Goal: Book appointment/travel/reservation

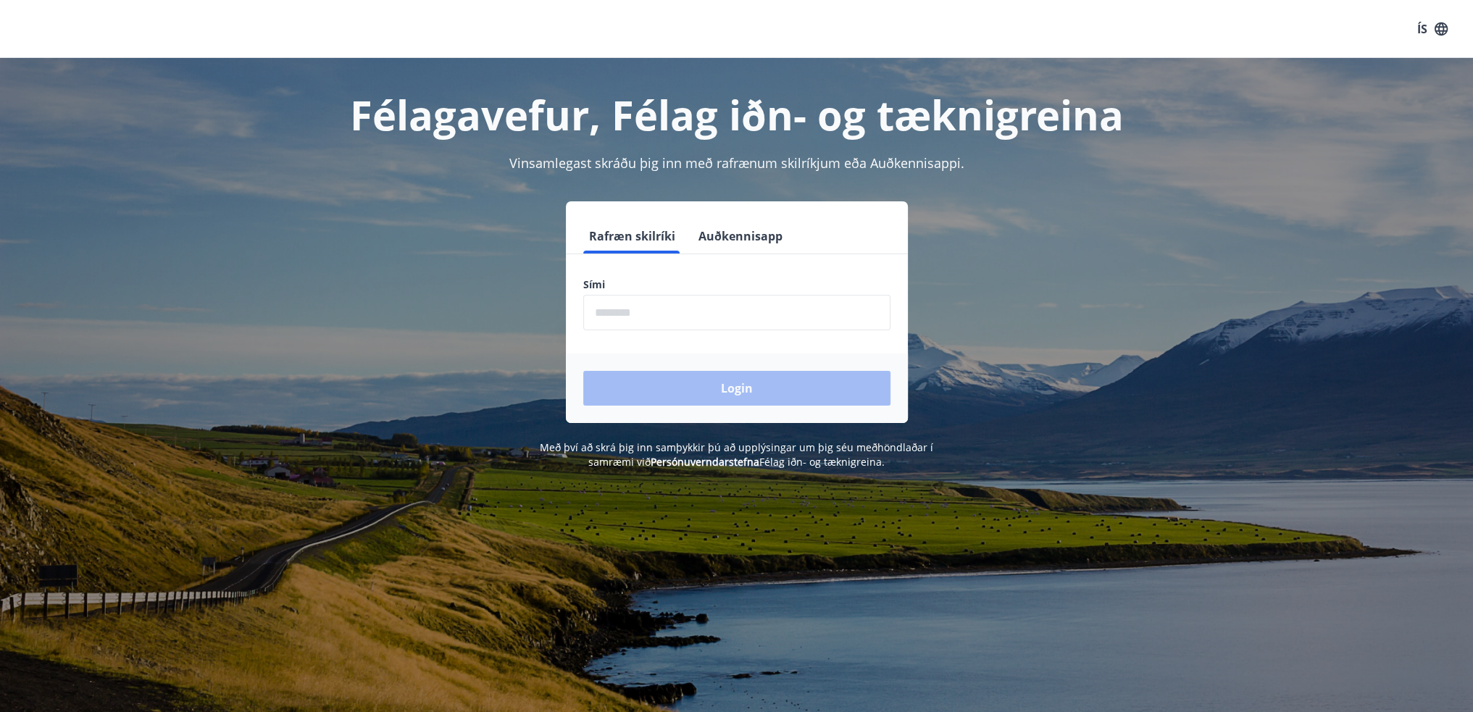
click at [745, 311] on input "phone" at bounding box center [736, 312] width 307 height 35
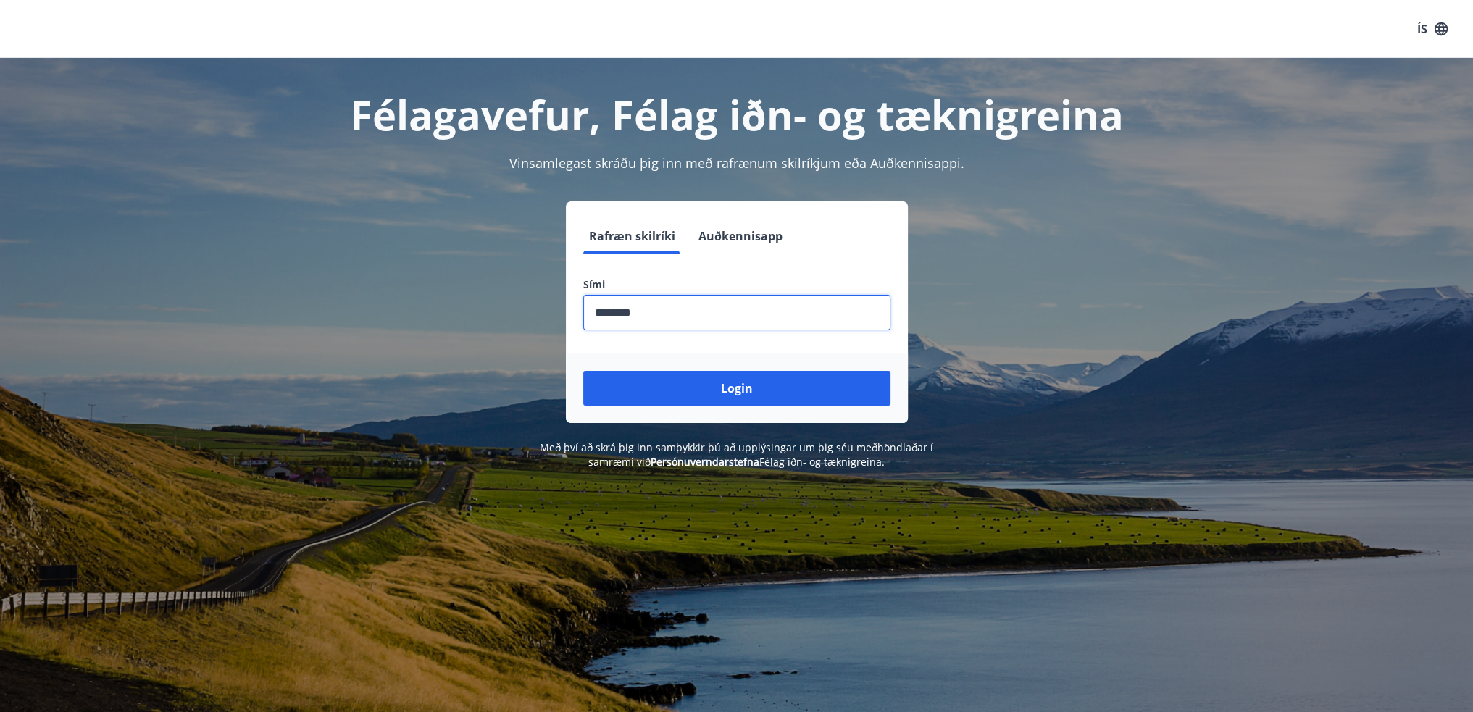
type input "********"
click at [583, 371] on button "Login" at bounding box center [736, 388] width 307 height 35
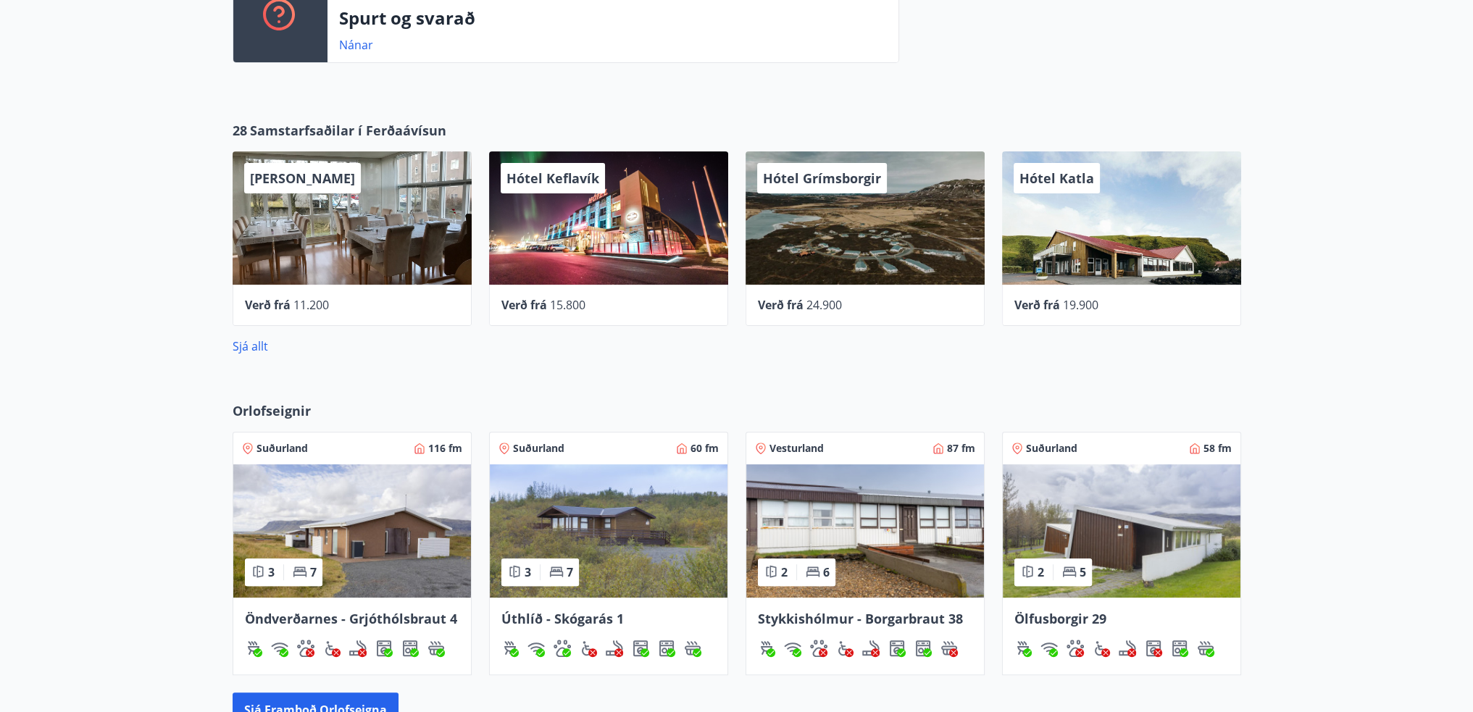
scroll to position [652, 0]
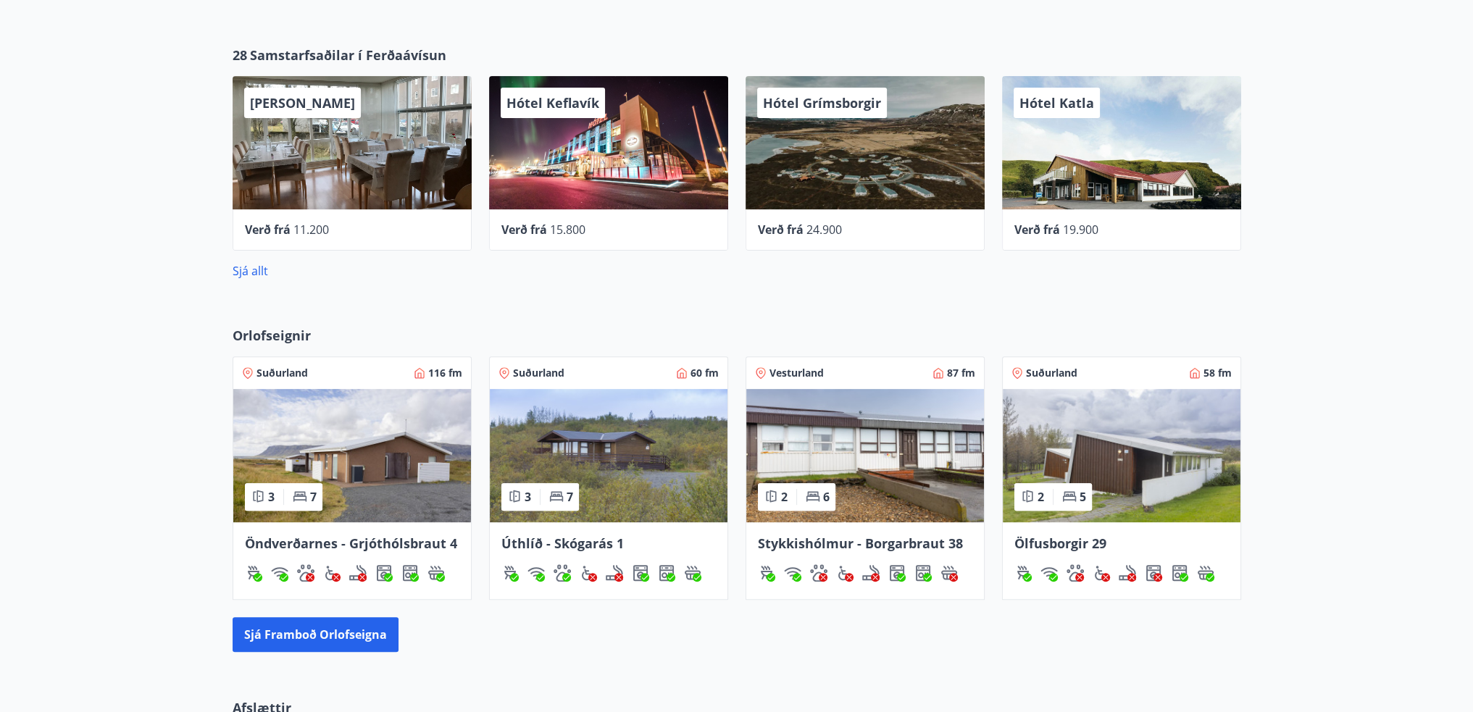
click at [414, 449] on img at bounding box center [352, 455] width 238 height 133
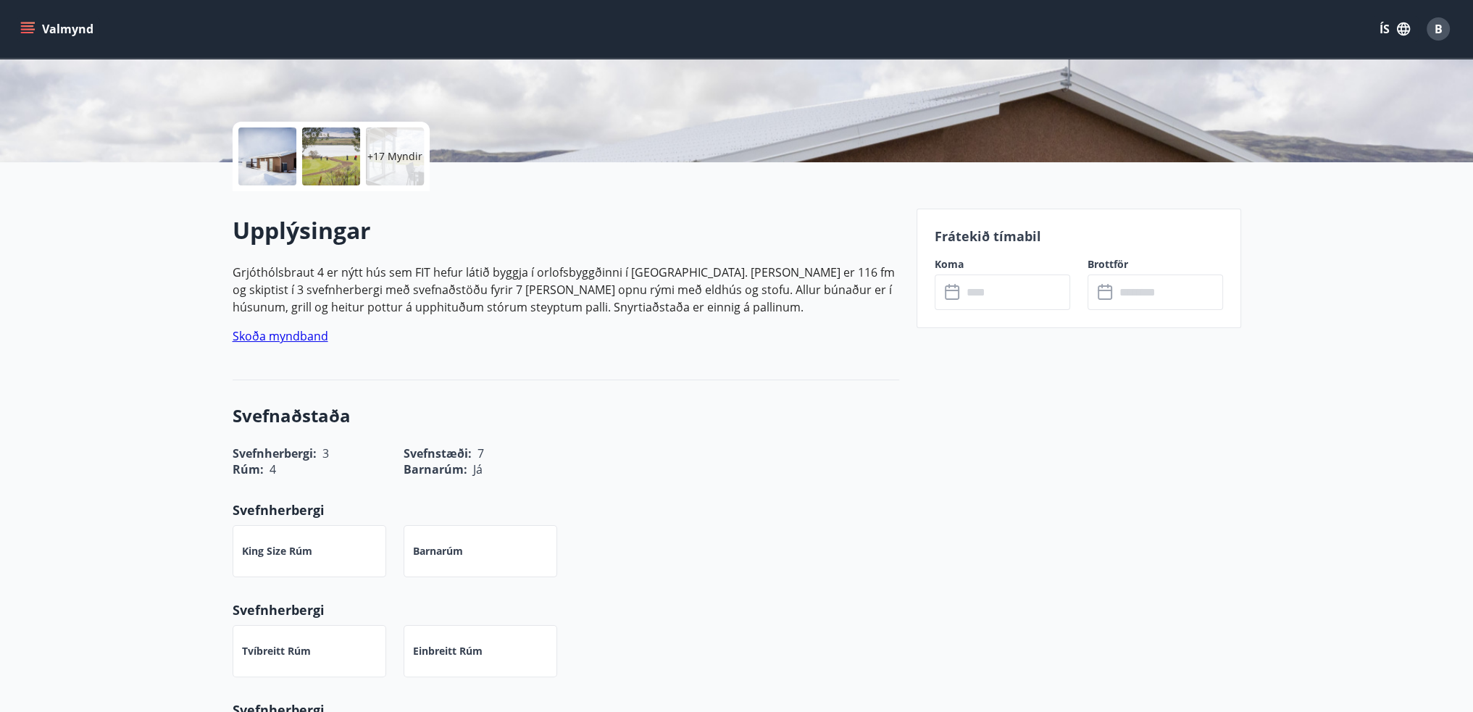
scroll to position [145, 0]
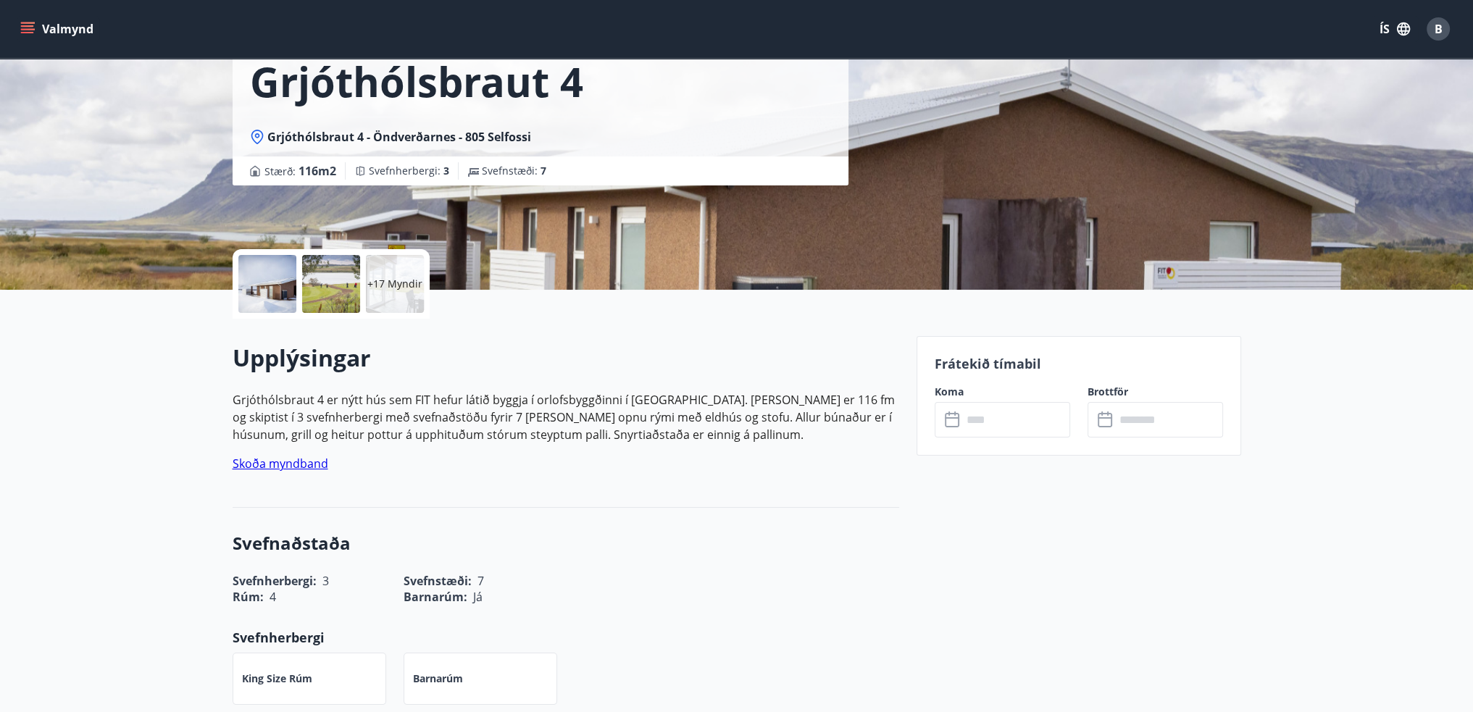
click at [995, 425] on input "text" at bounding box center [1016, 419] width 108 height 35
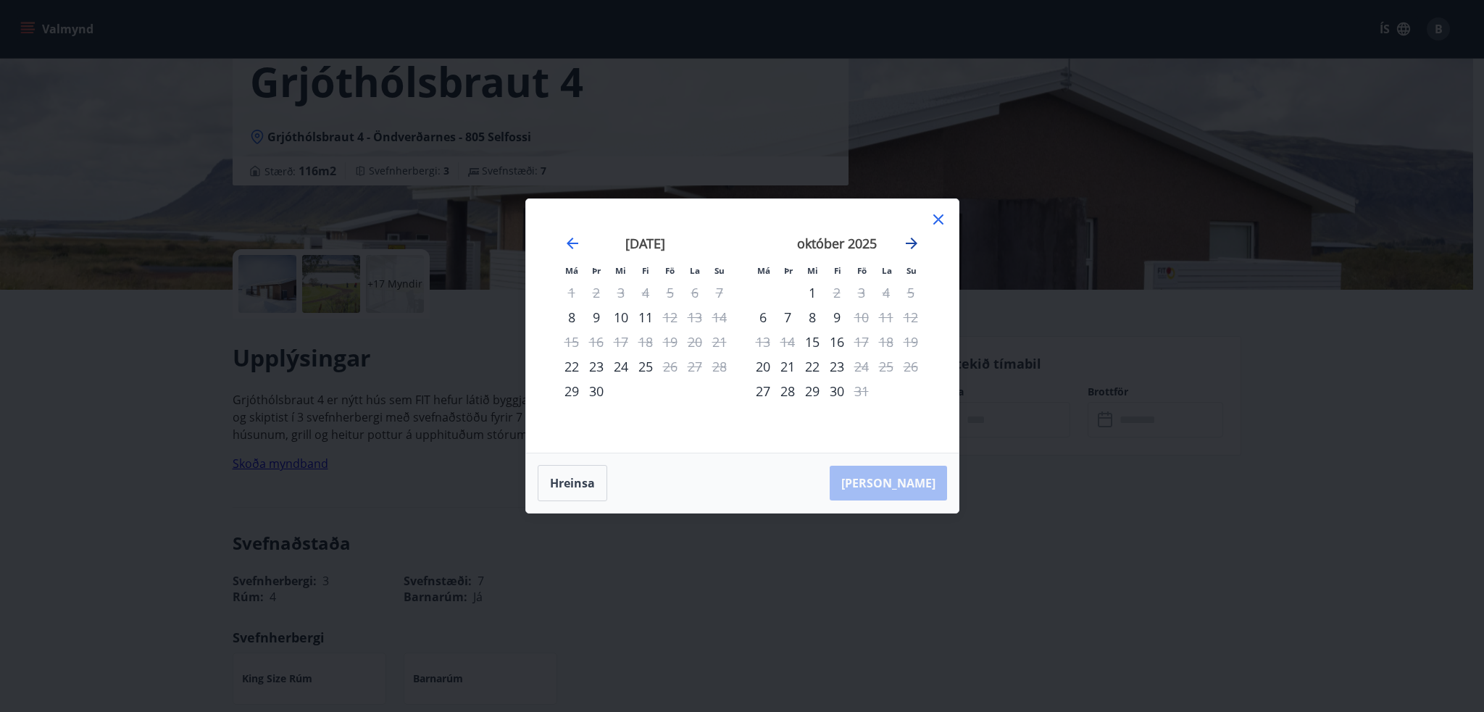
click at [913, 251] on icon "Move forward to switch to the next month." at bounding box center [911, 243] width 17 height 17
click at [942, 224] on icon at bounding box center [938, 219] width 10 height 10
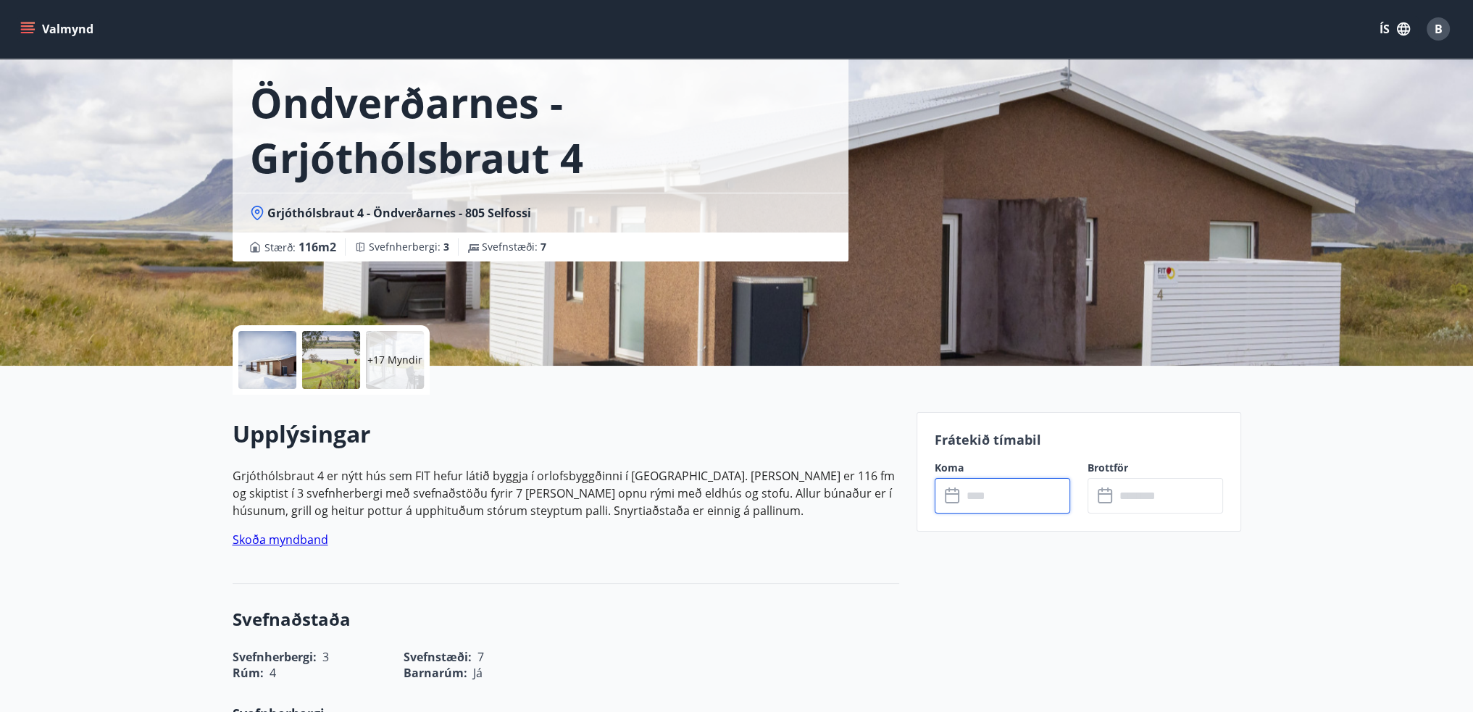
scroll to position [0, 0]
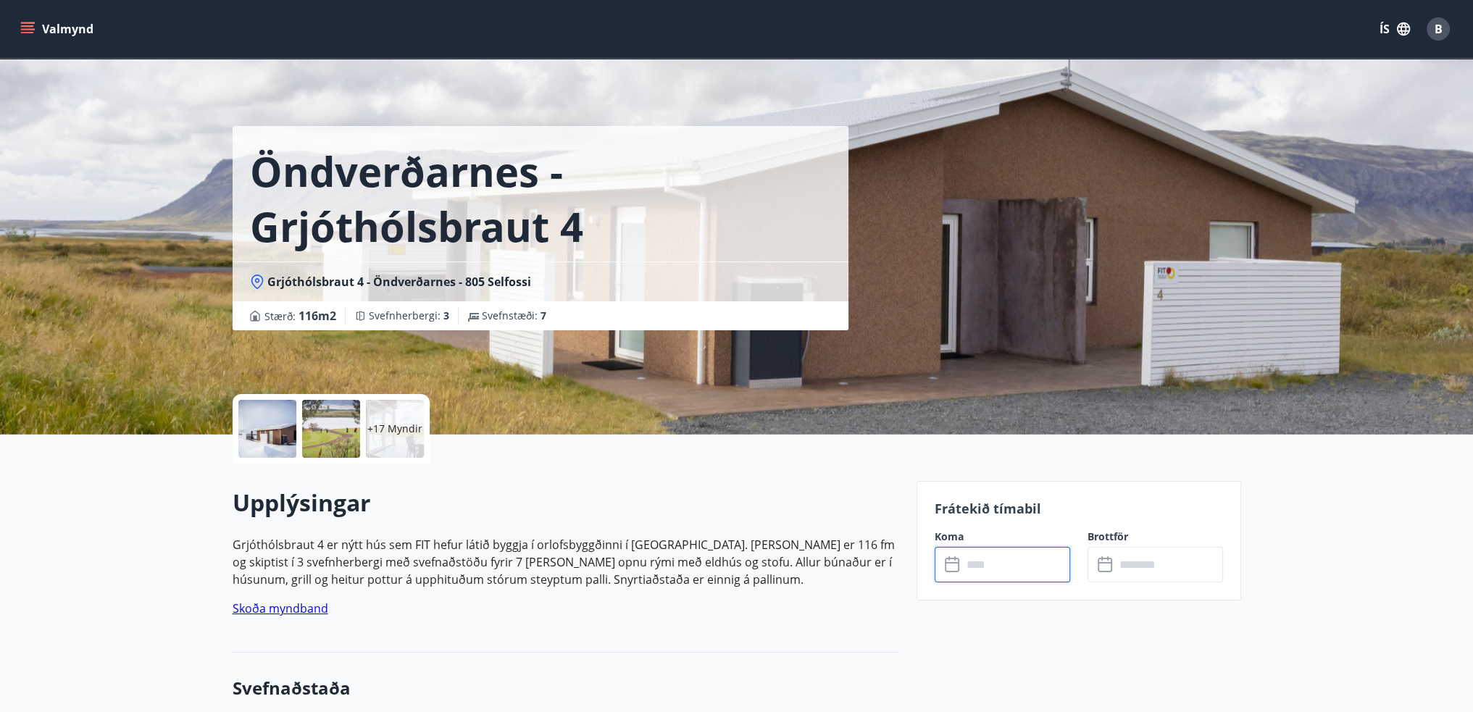
click at [17, 24] on div "Valmynd ÍS B" at bounding box center [736, 29] width 1473 height 58
click at [26, 28] on icon "menu" at bounding box center [29, 28] width 16 height 1
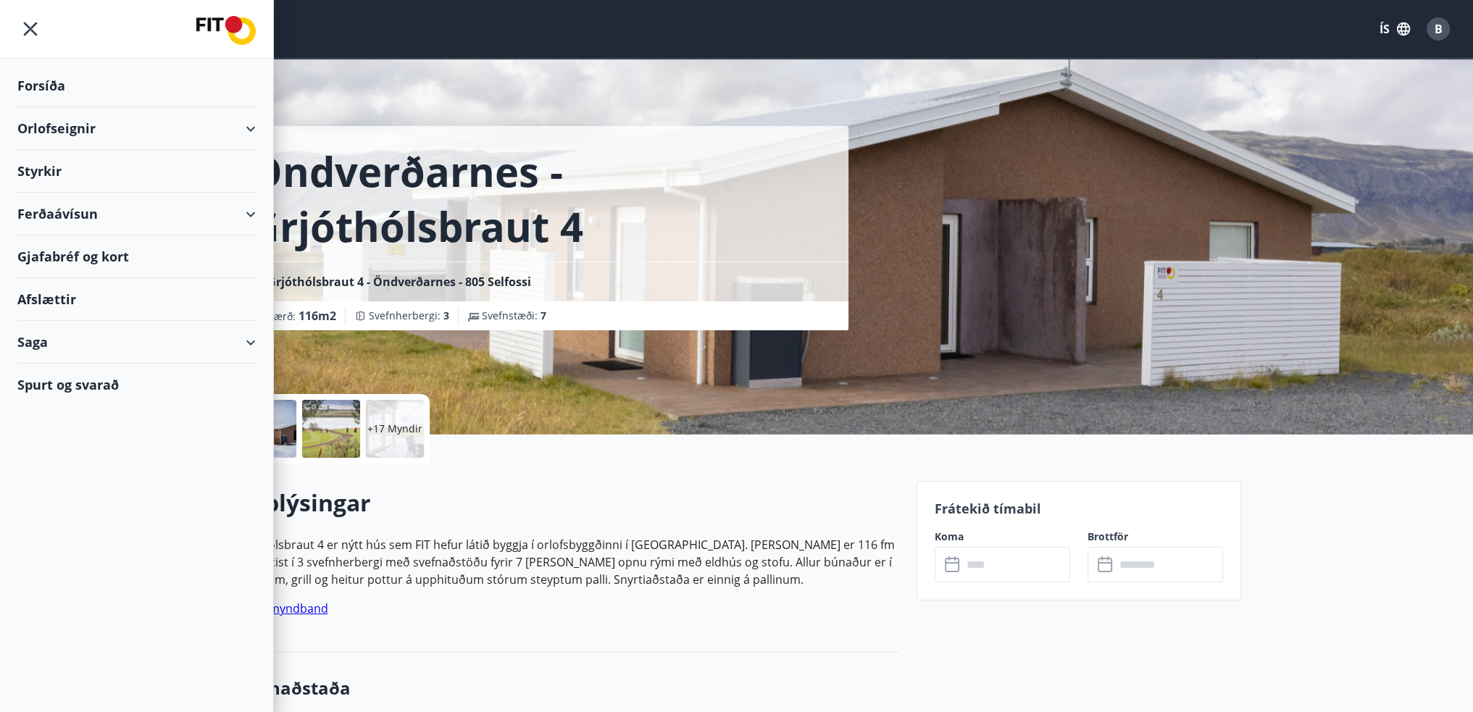
click at [80, 129] on div "Orlofseignir" at bounding box center [136, 128] width 238 height 43
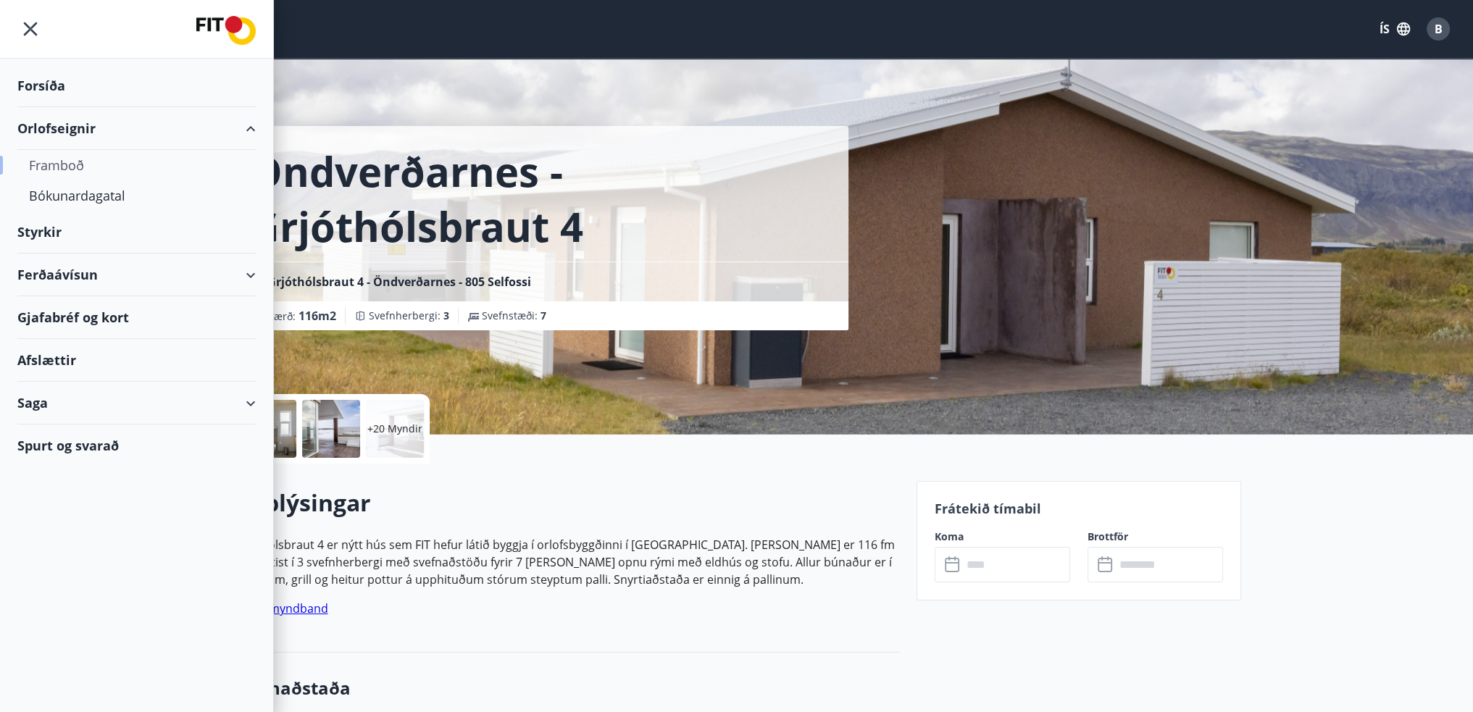
click at [58, 172] on div "Framboð" at bounding box center [136, 165] width 215 height 30
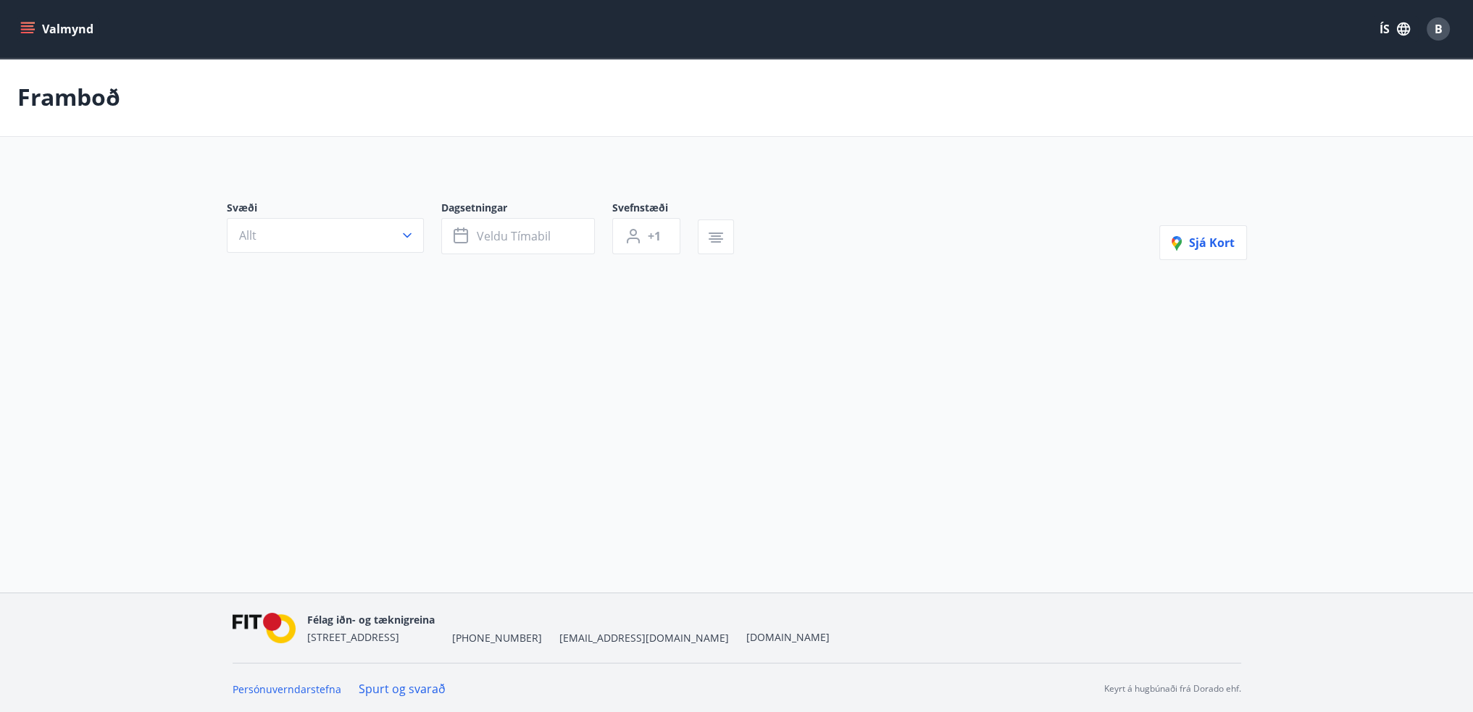
click at [377, 240] on button "Allt" at bounding box center [325, 235] width 197 height 35
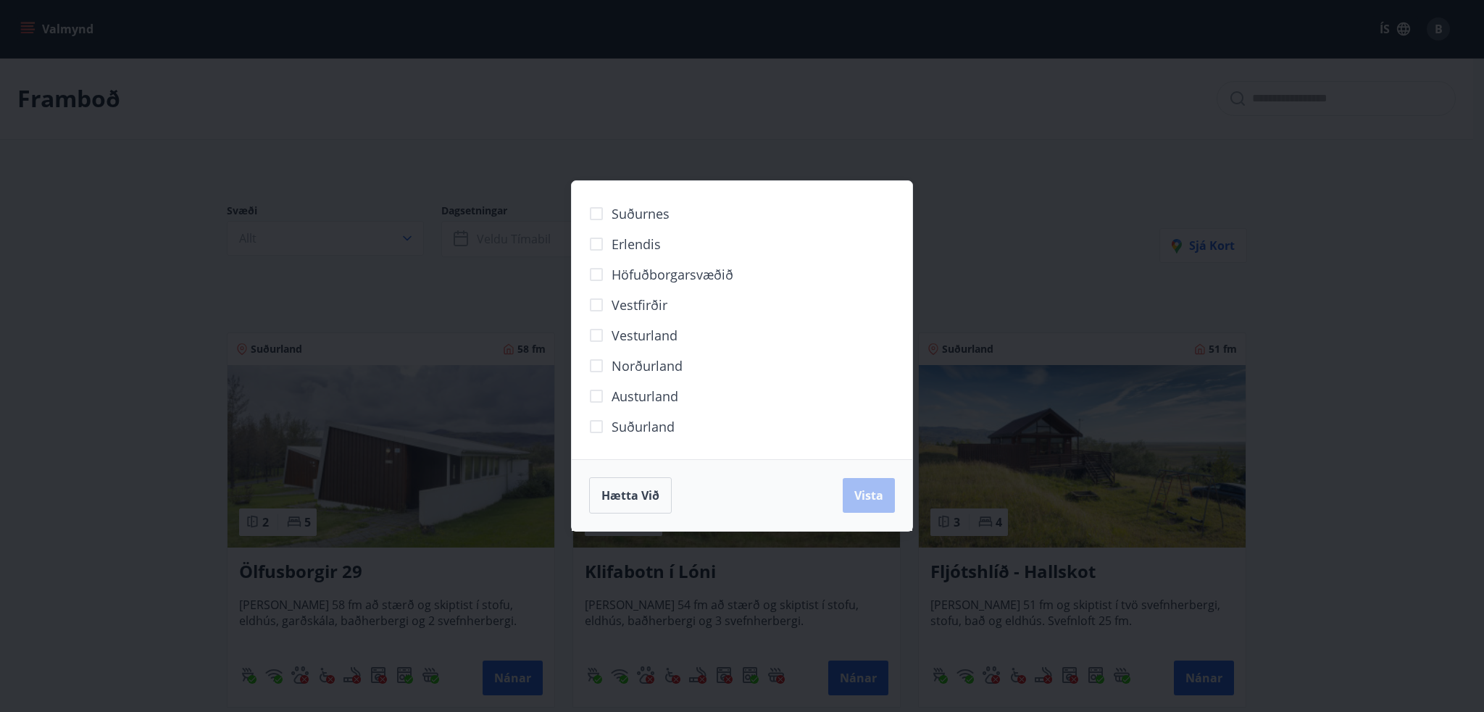
click at [643, 428] on span "Suðurland" at bounding box center [642, 426] width 63 height 19
click at [869, 502] on span "Vista" at bounding box center [868, 496] width 29 height 16
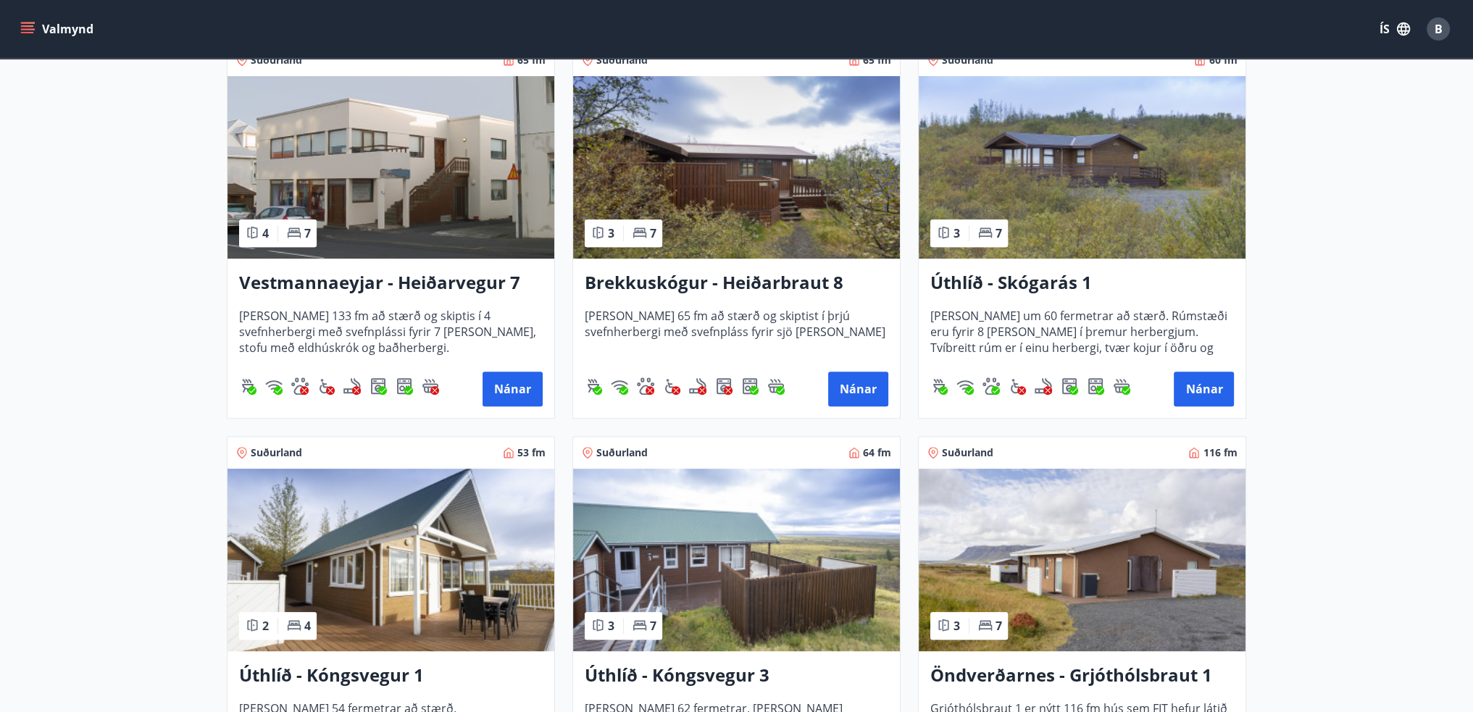
scroll to position [797, 0]
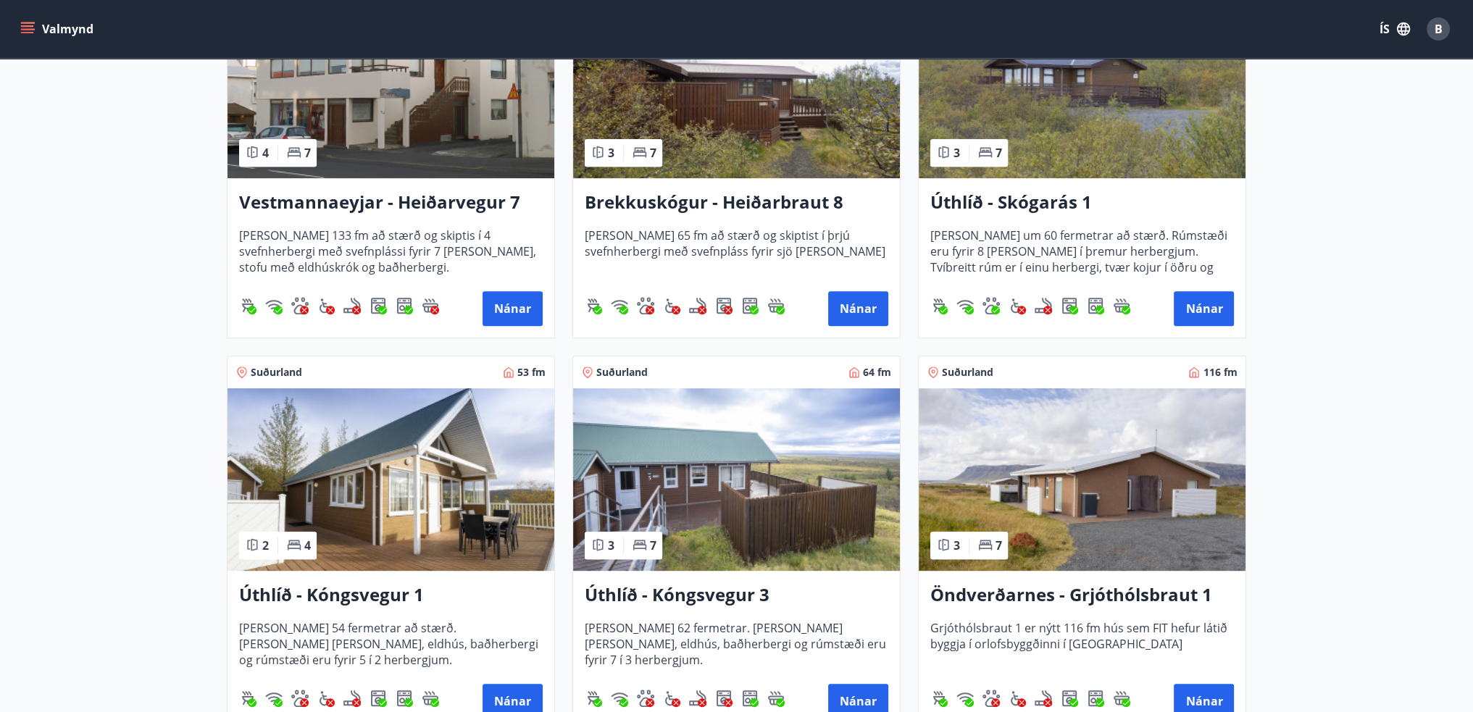
click at [1032, 477] on img at bounding box center [1082, 479] width 327 height 183
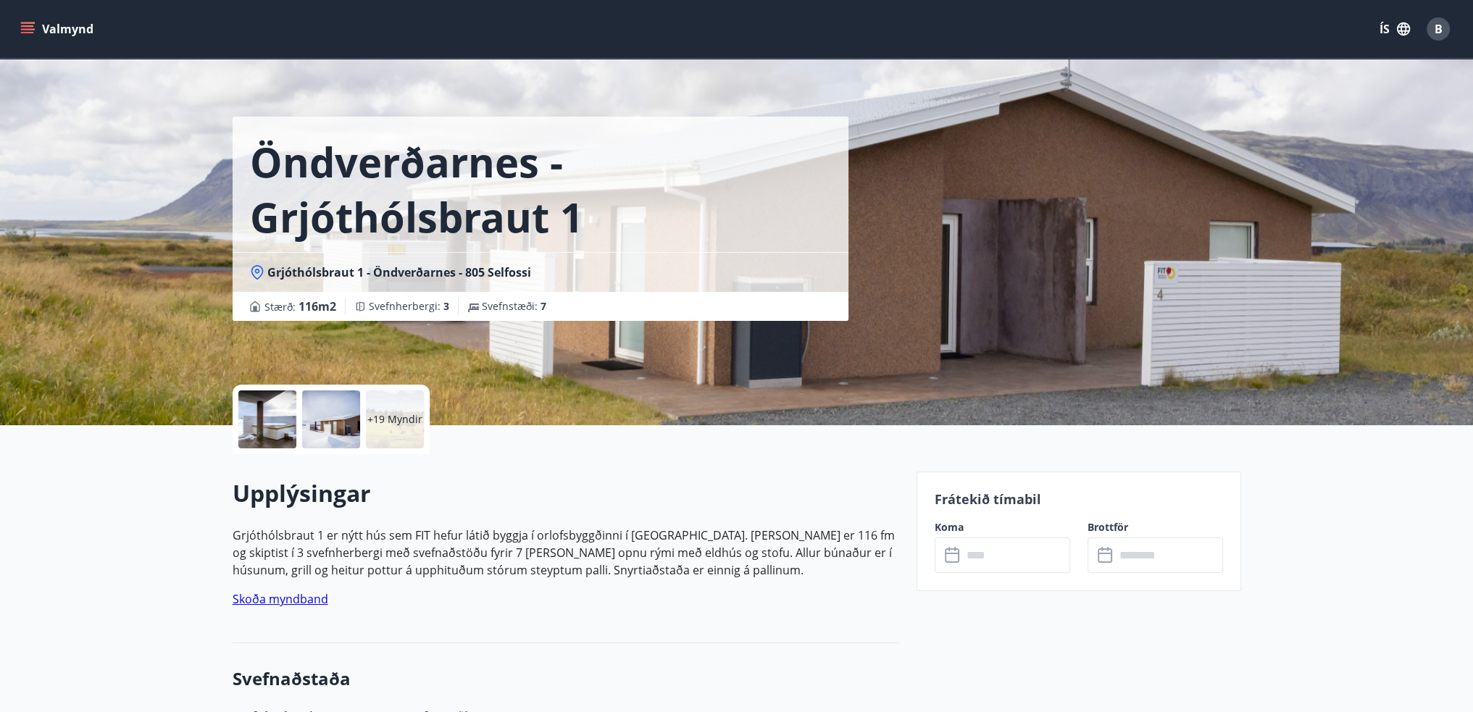
scroll to position [145, 0]
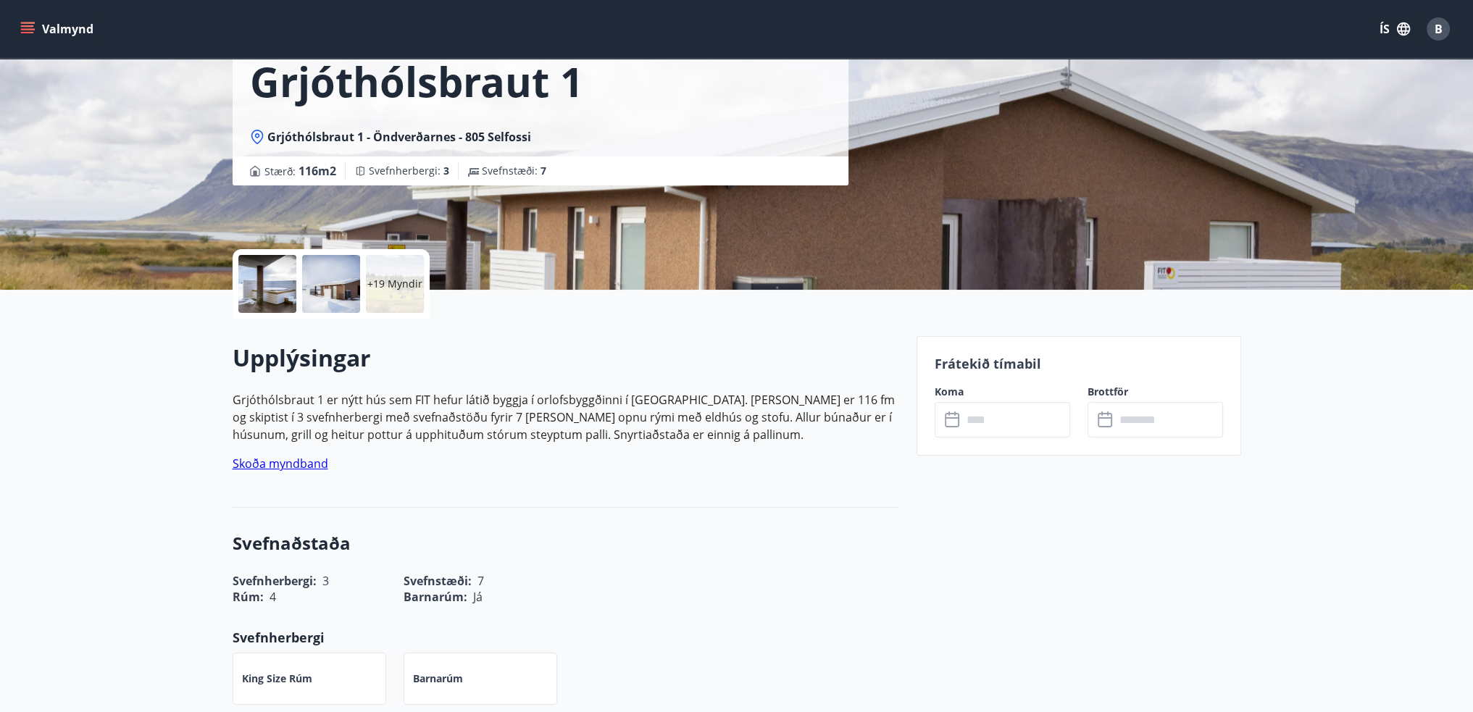
click at [1021, 434] on input "text" at bounding box center [1016, 419] width 108 height 35
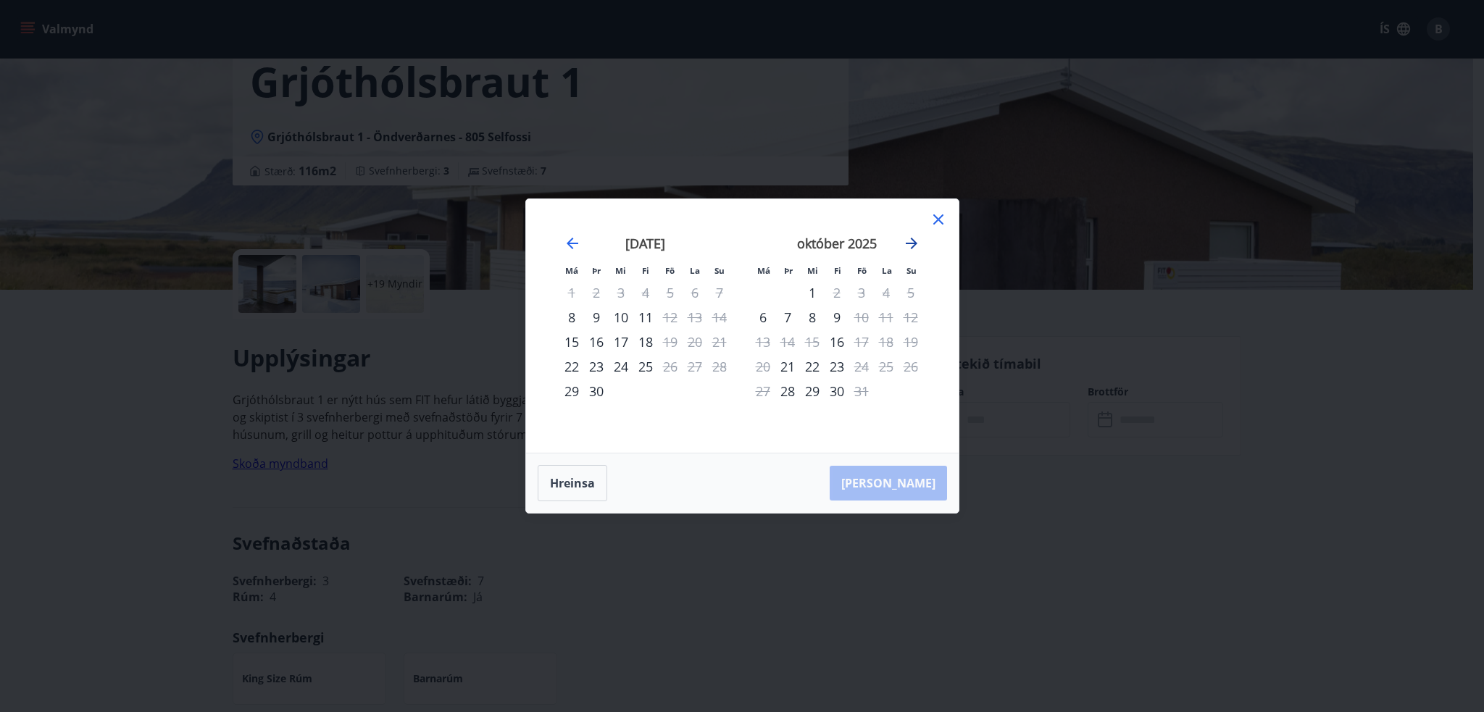
click at [913, 241] on icon "Move forward to switch to the next month." at bounding box center [912, 244] width 12 height 12
click at [866, 327] on div "7" at bounding box center [861, 317] width 25 height 25
click at [762, 346] on div "10" at bounding box center [762, 342] width 25 height 25
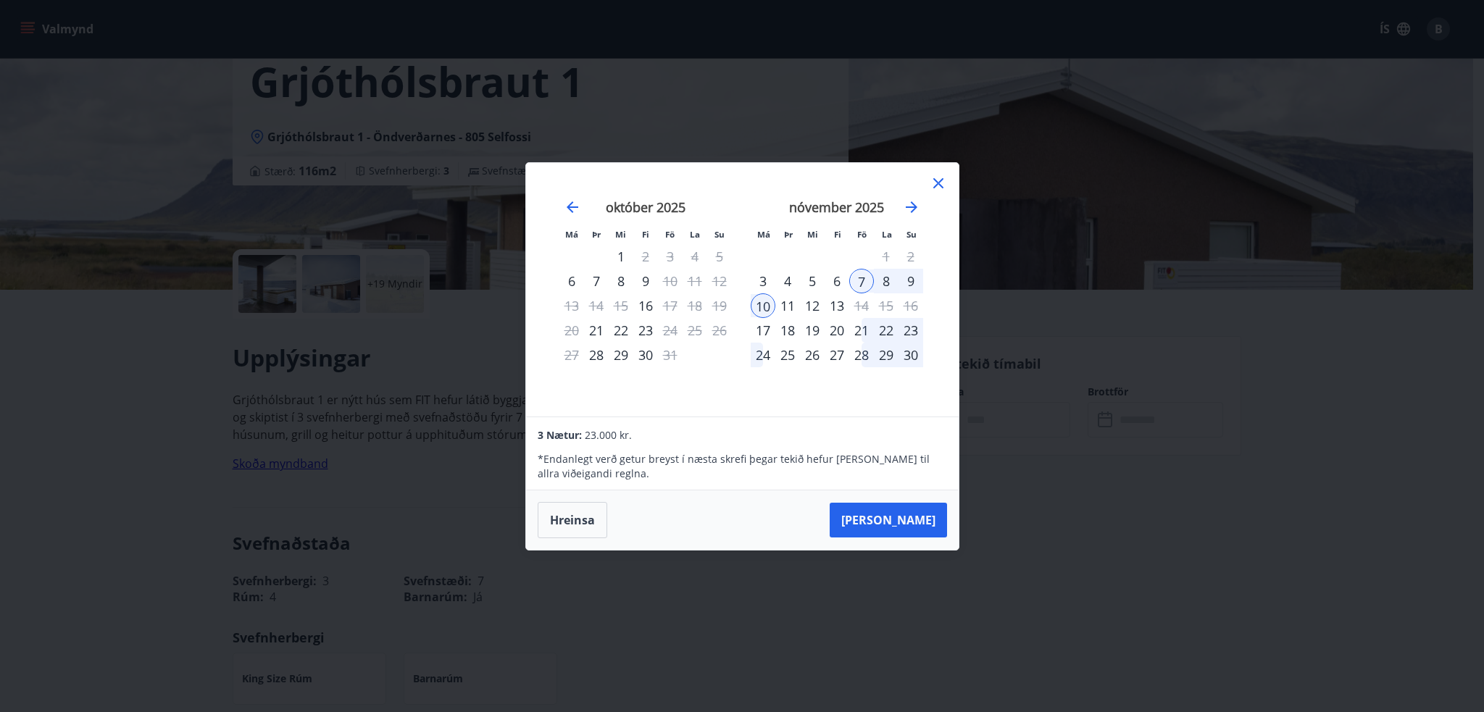
click at [940, 527] on button "Taka Frá" at bounding box center [887, 520] width 117 height 35
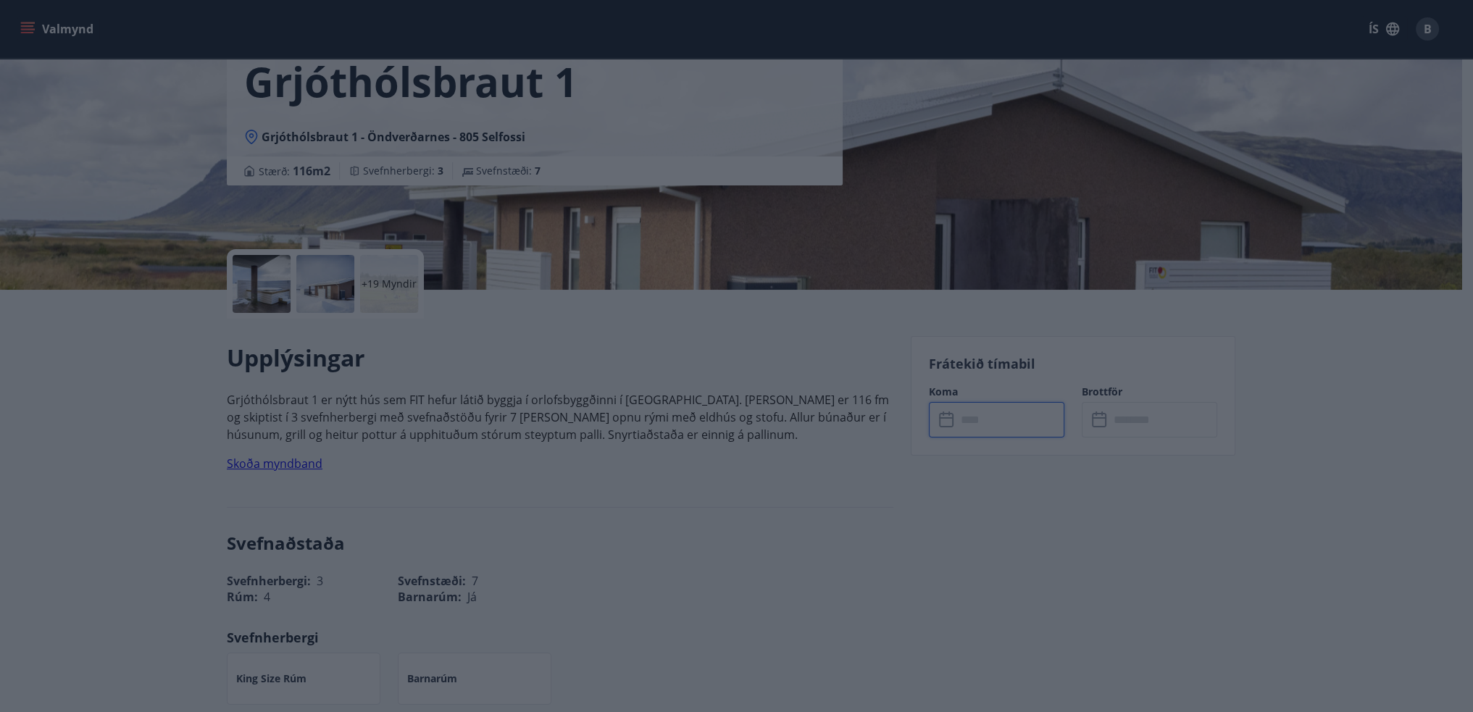
type input "******"
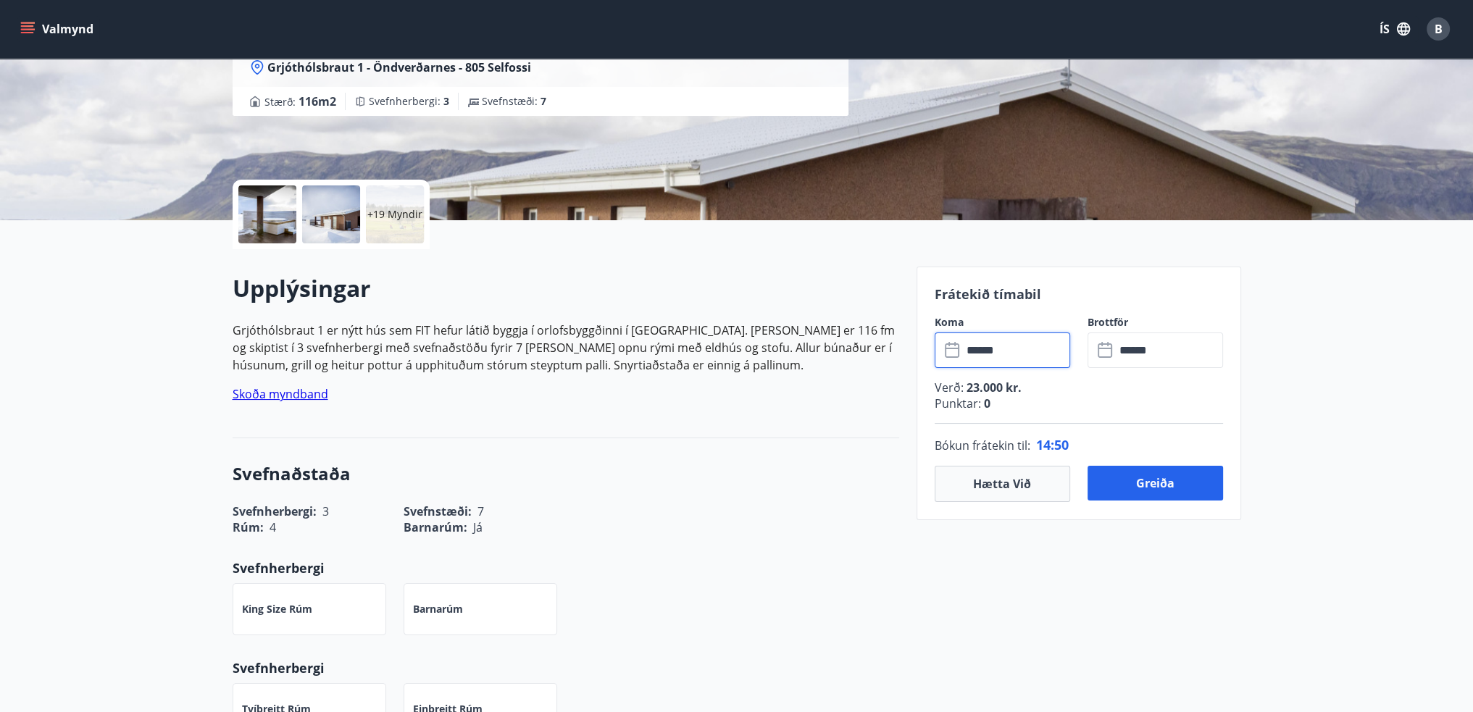
scroll to position [290, 0]
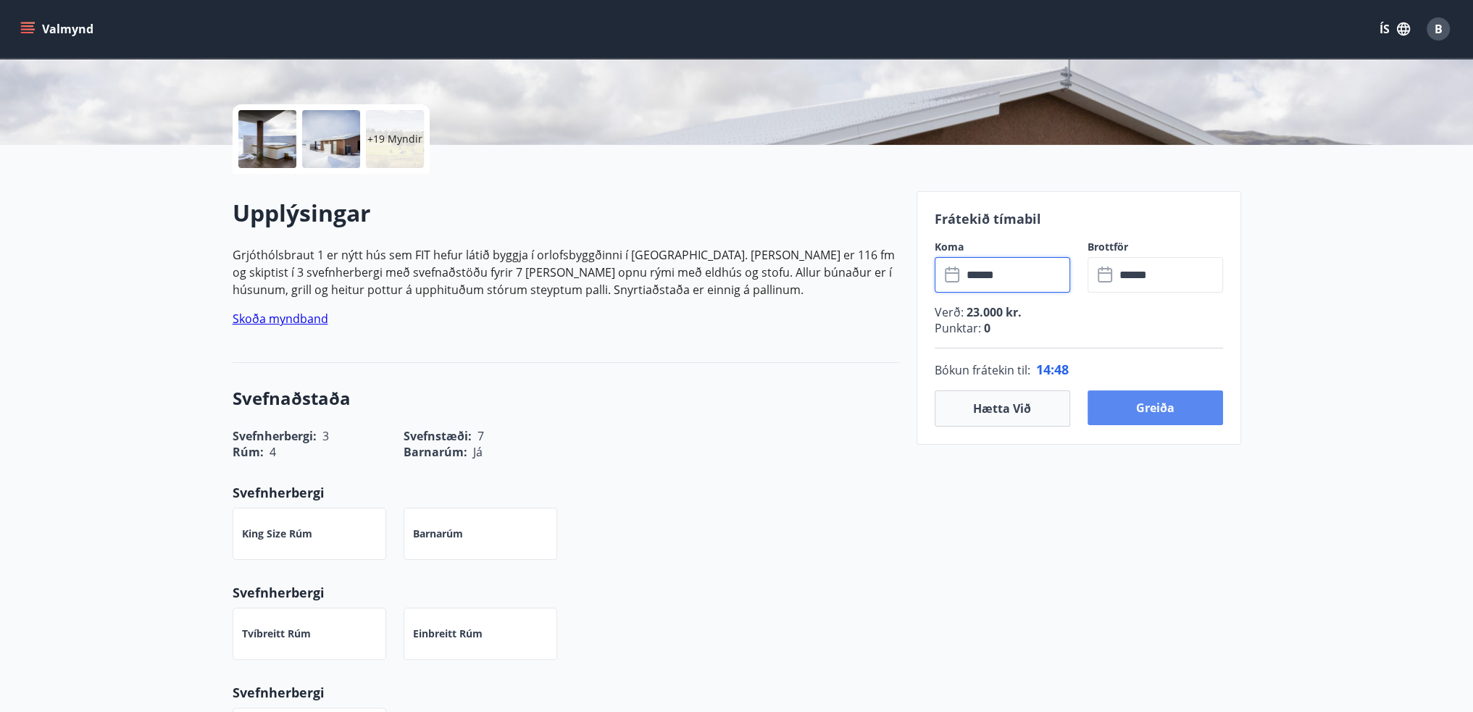
click at [1174, 411] on button "Greiða" at bounding box center [1154, 407] width 135 height 35
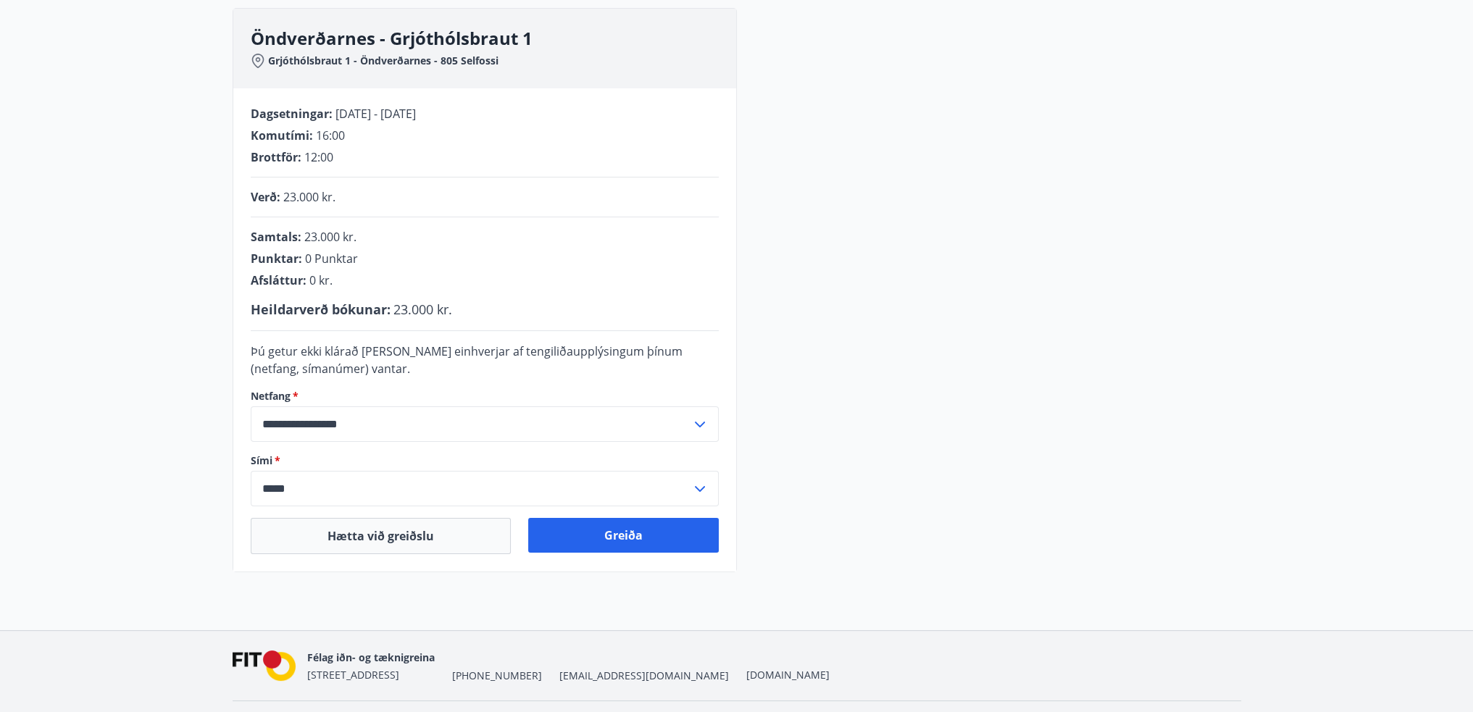
scroll to position [172, 0]
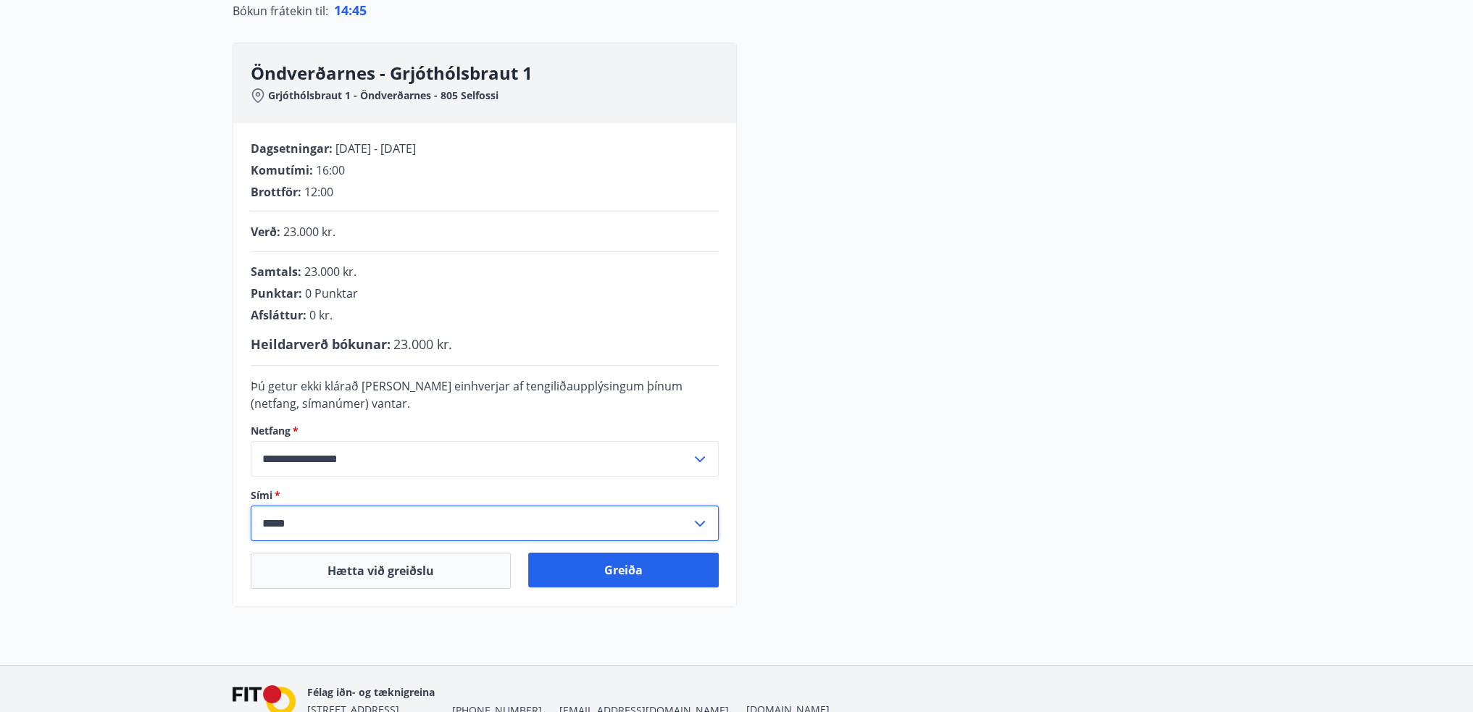
click at [377, 529] on input "*****" at bounding box center [471, 523] width 440 height 35
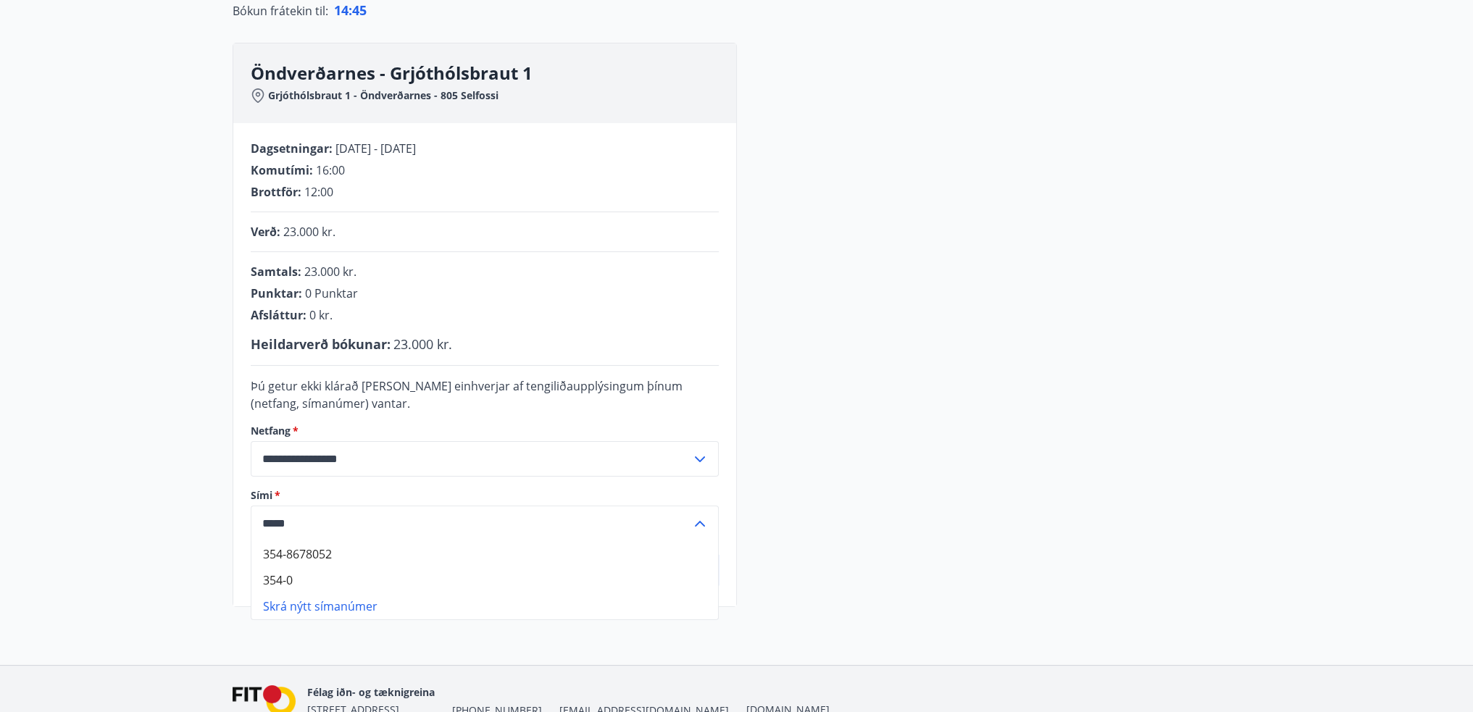
click at [377, 529] on input "*****" at bounding box center [471, 523] width 440 height 35
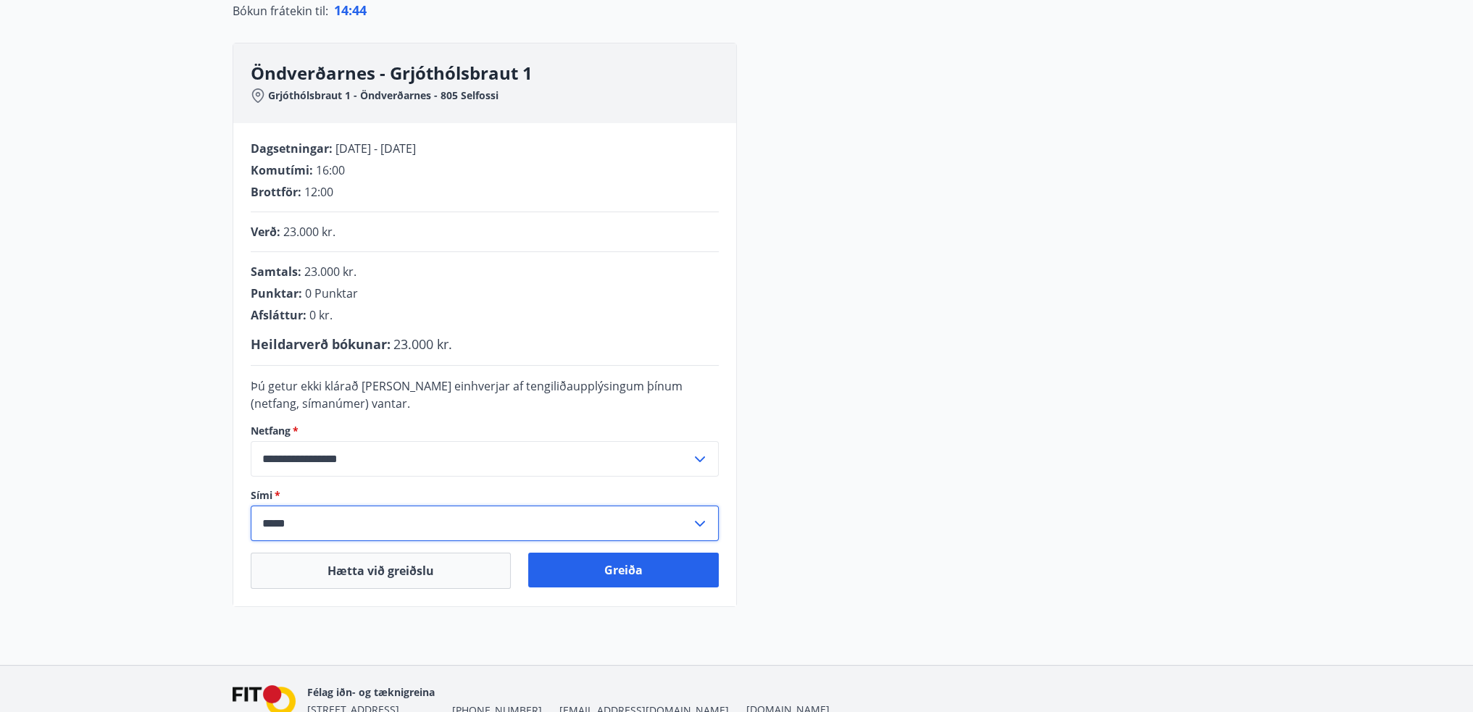
click at [377, 529] on input "*****" at bounding box center [471, 523] width 440 height 35
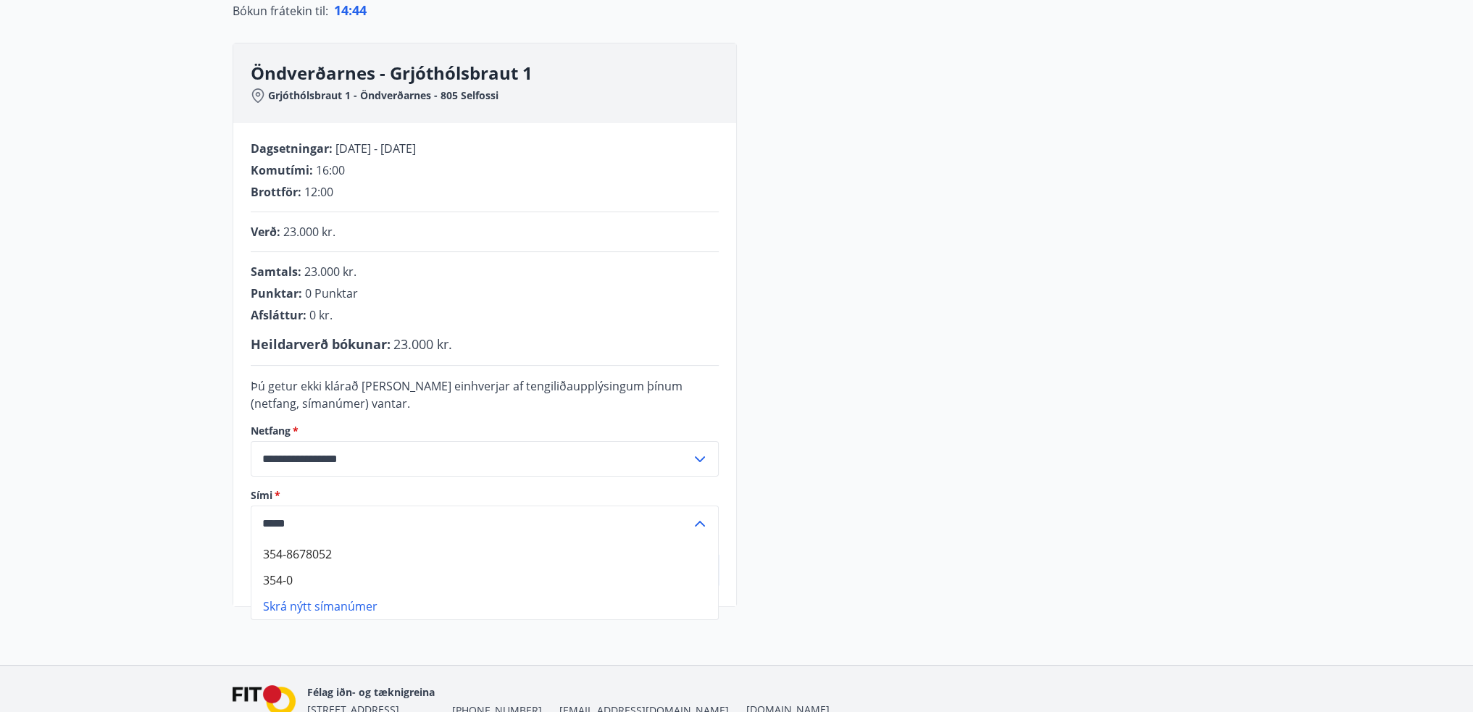
click at [377, 529] on input "*****" at bounding box center [471, 523] width 440 height 35
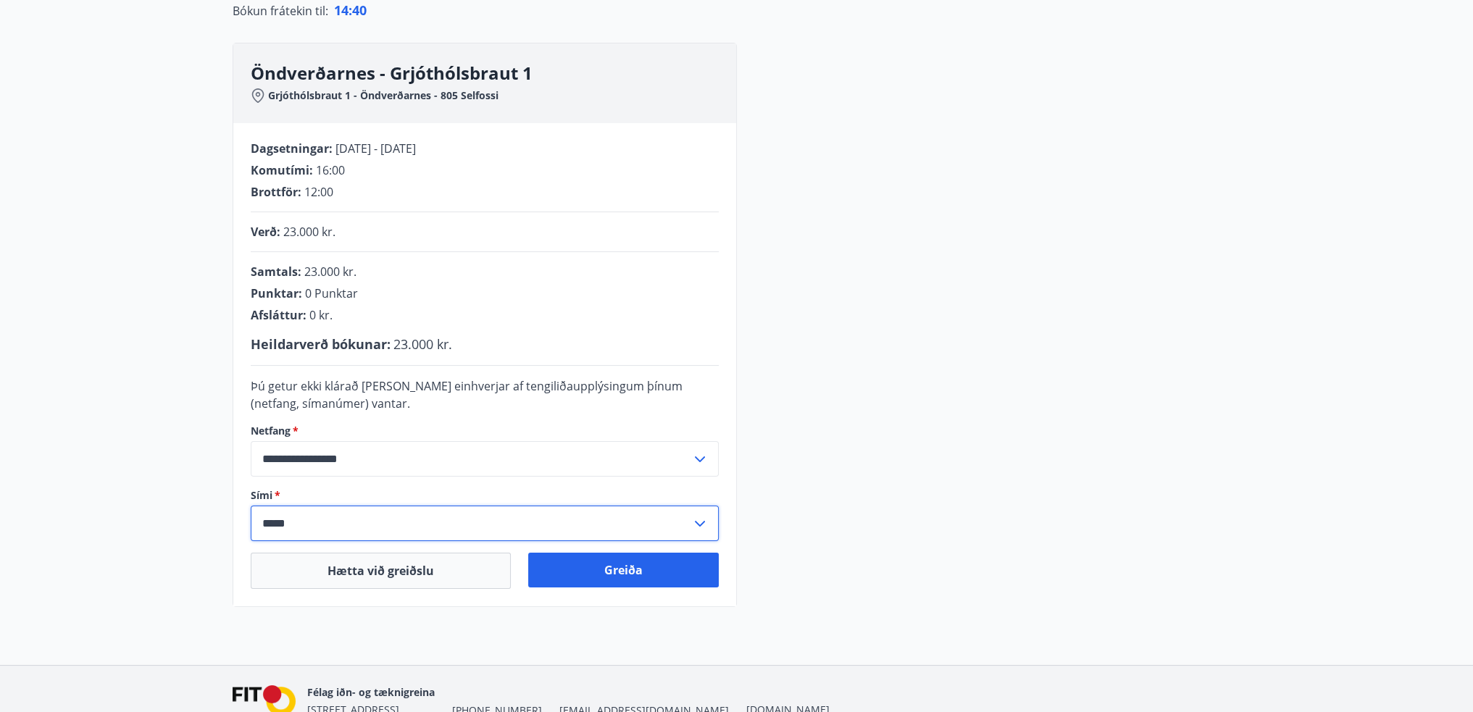
click at [707, 527] on icon at bounding box center [699, 523] width 17 height 17
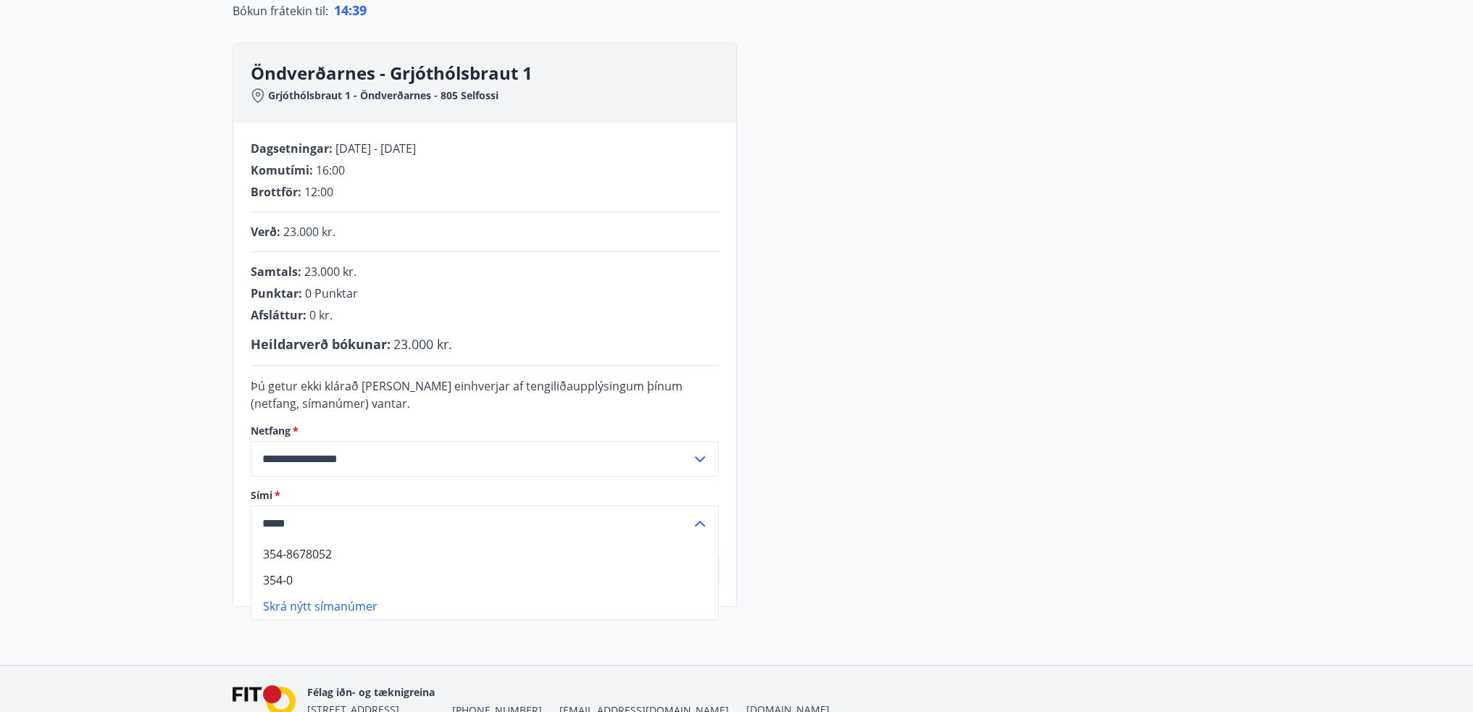
click at [650, 561] on li "354-8678052" at bounding box center [484, 554] width 467 height 26
type input "**********"
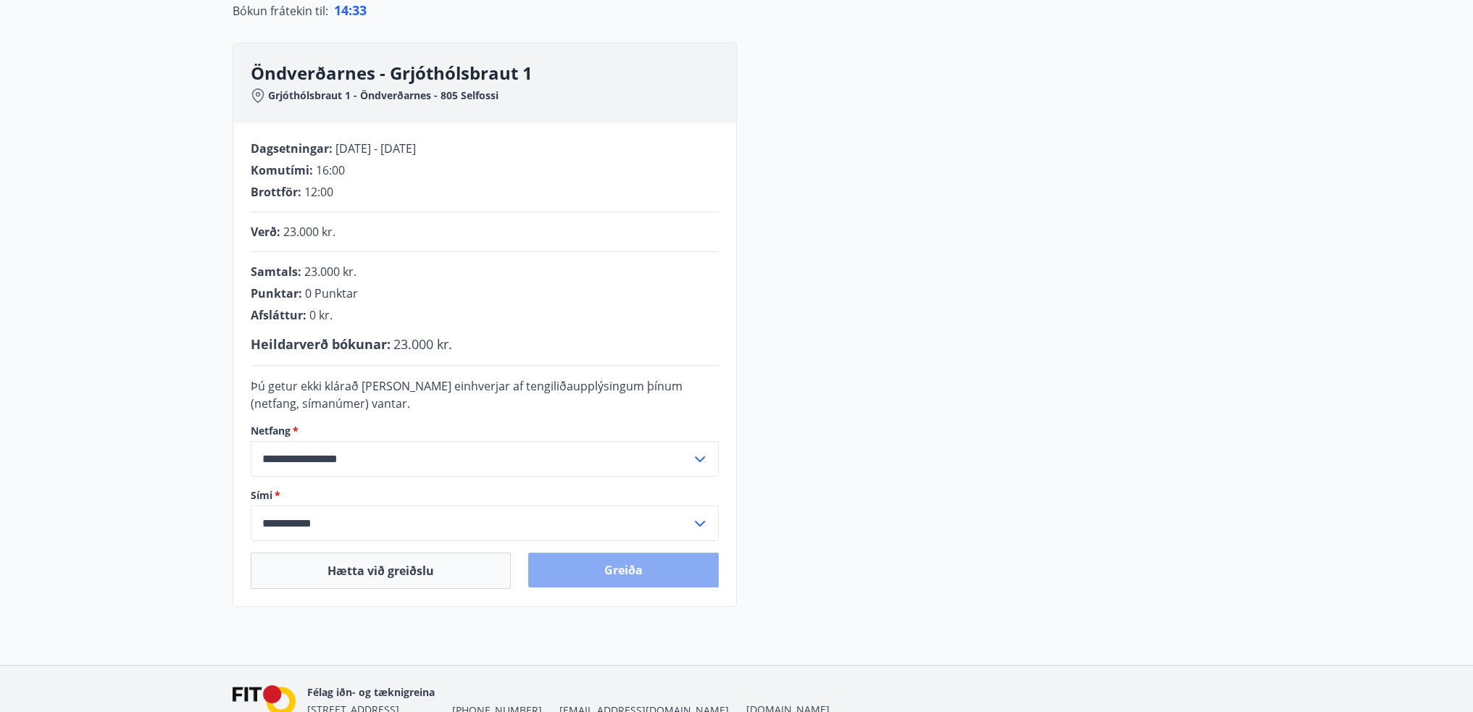
click at [614, 566] on button "Greiða" at bounding box center [623, 570] width 191 height 35
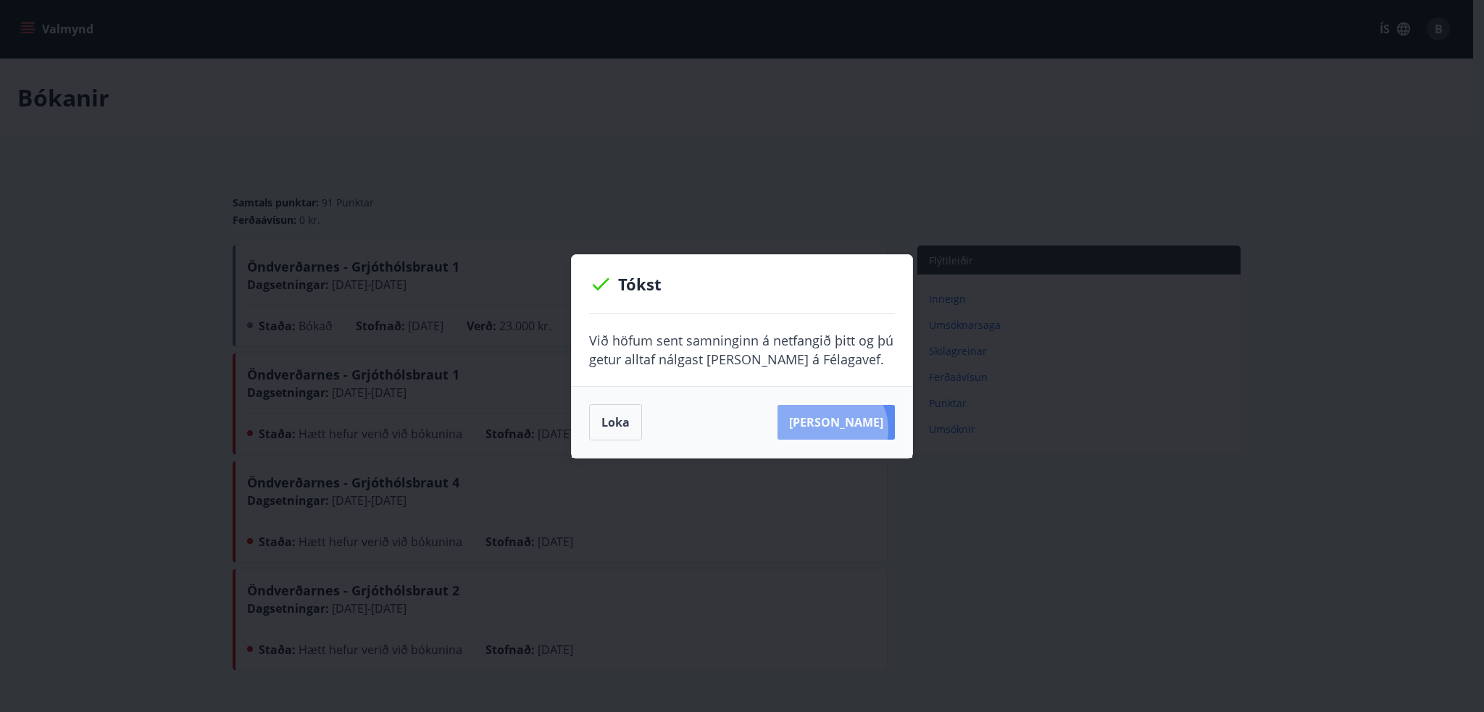
click at [854, 430] on button "Sjá samning" at bounding box center [835, 422] width 117 height 35
click at [844, 409] on button "Sjá samning" at bounding box center [835, 422] width 117 height 35
click at [1297, 187] on div "Tókst Við höfum sent samninginn á netfangið þitt og þú getur alltaf nálgast han…" at bounding box center [742, 356] width 1484 height 712
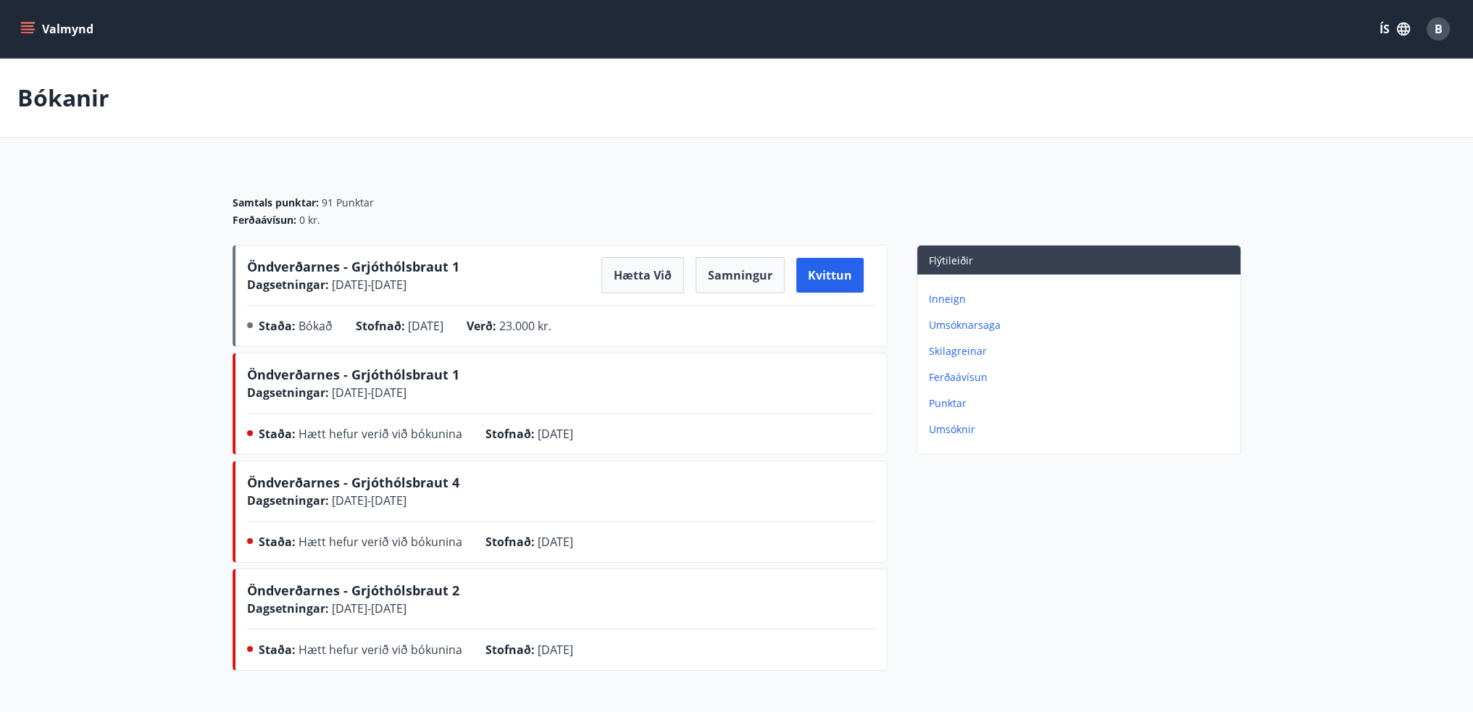
click at [1440, 29] on span "B" at bounding box center [1438, 29] width 8 height 16
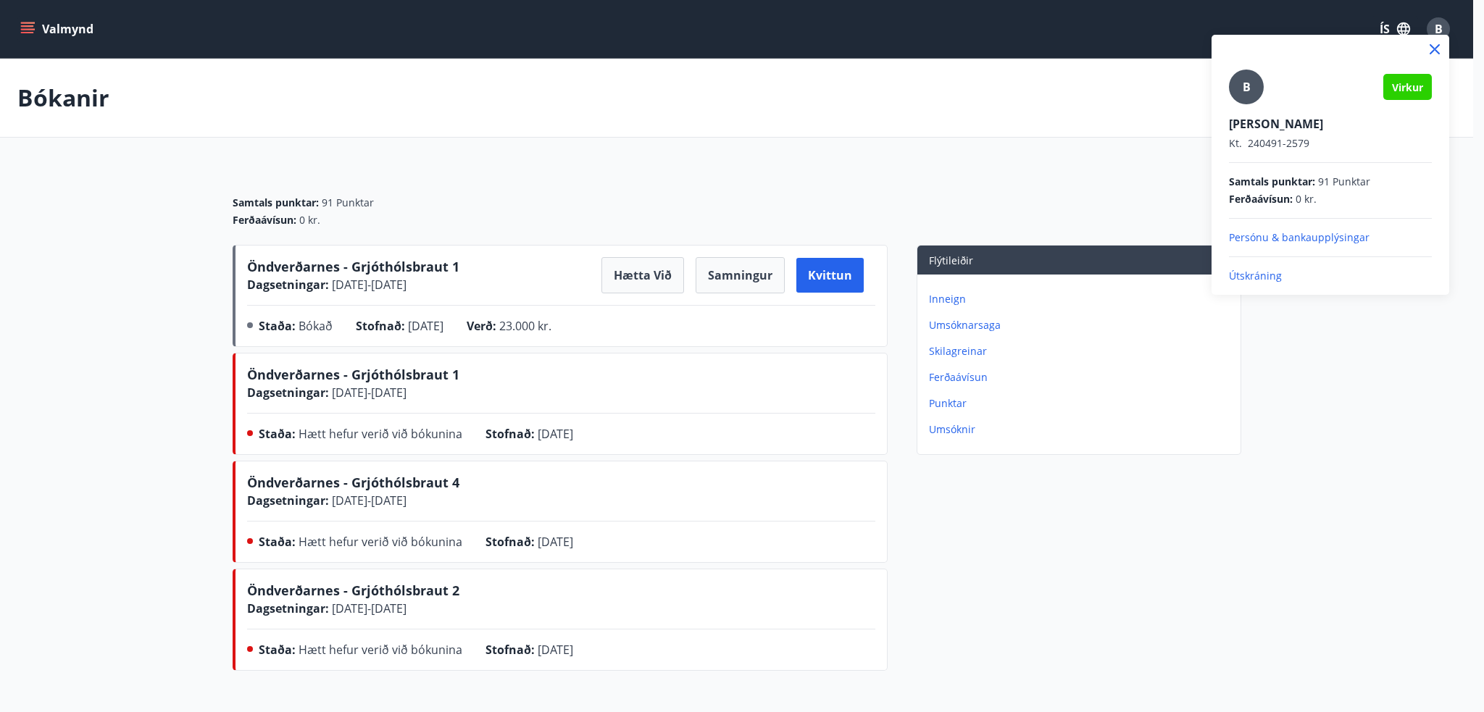
click at [1287, 274] on p "Útskráning" at bounding box center [1330, 276] width 203 height 14
